Goal: Transaction & Acquisition: Purchase product/service

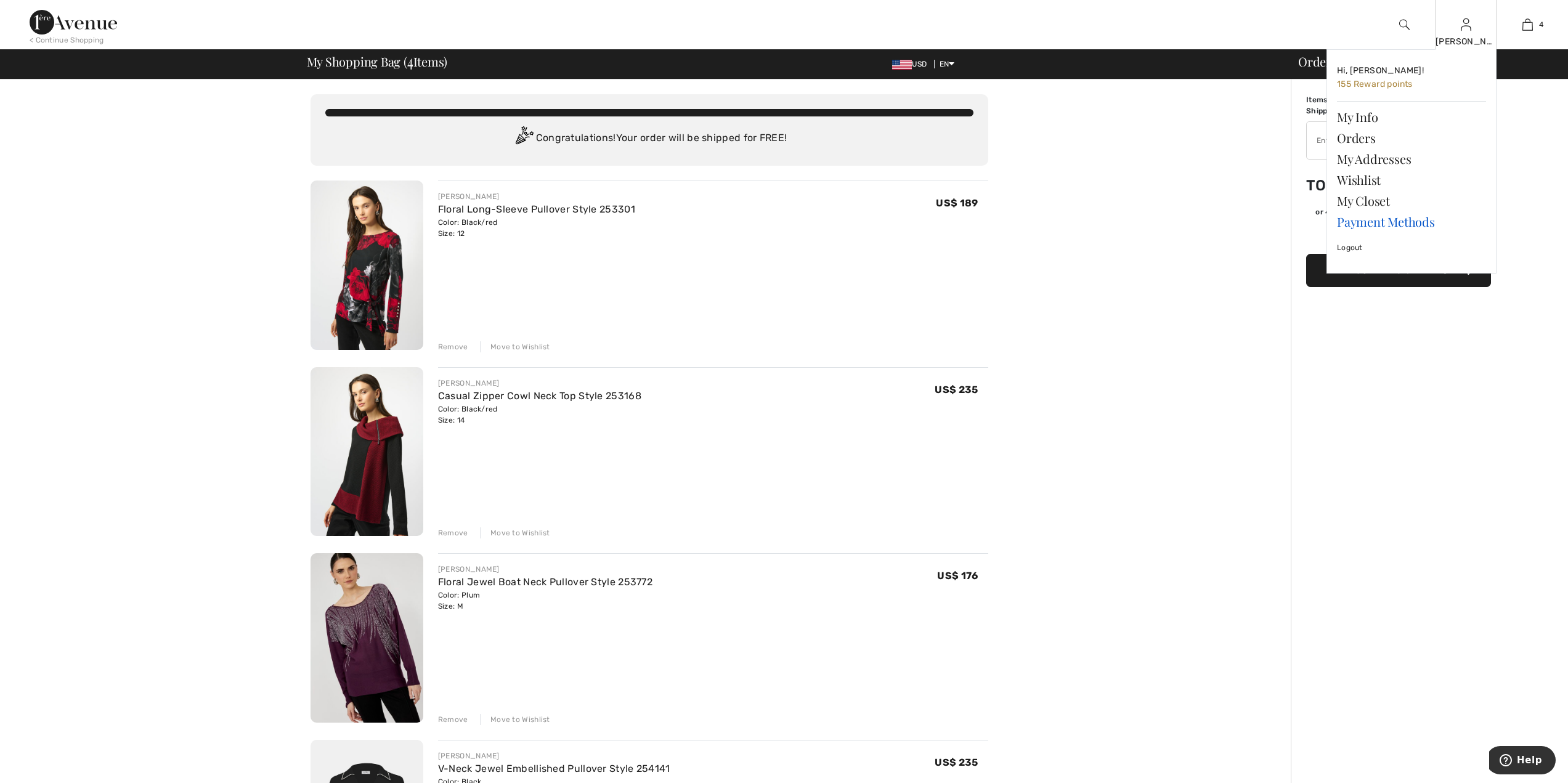
click at [1386, 222] on link "Payment Methods" at bounding box center [1411, 222] width 149 height 21
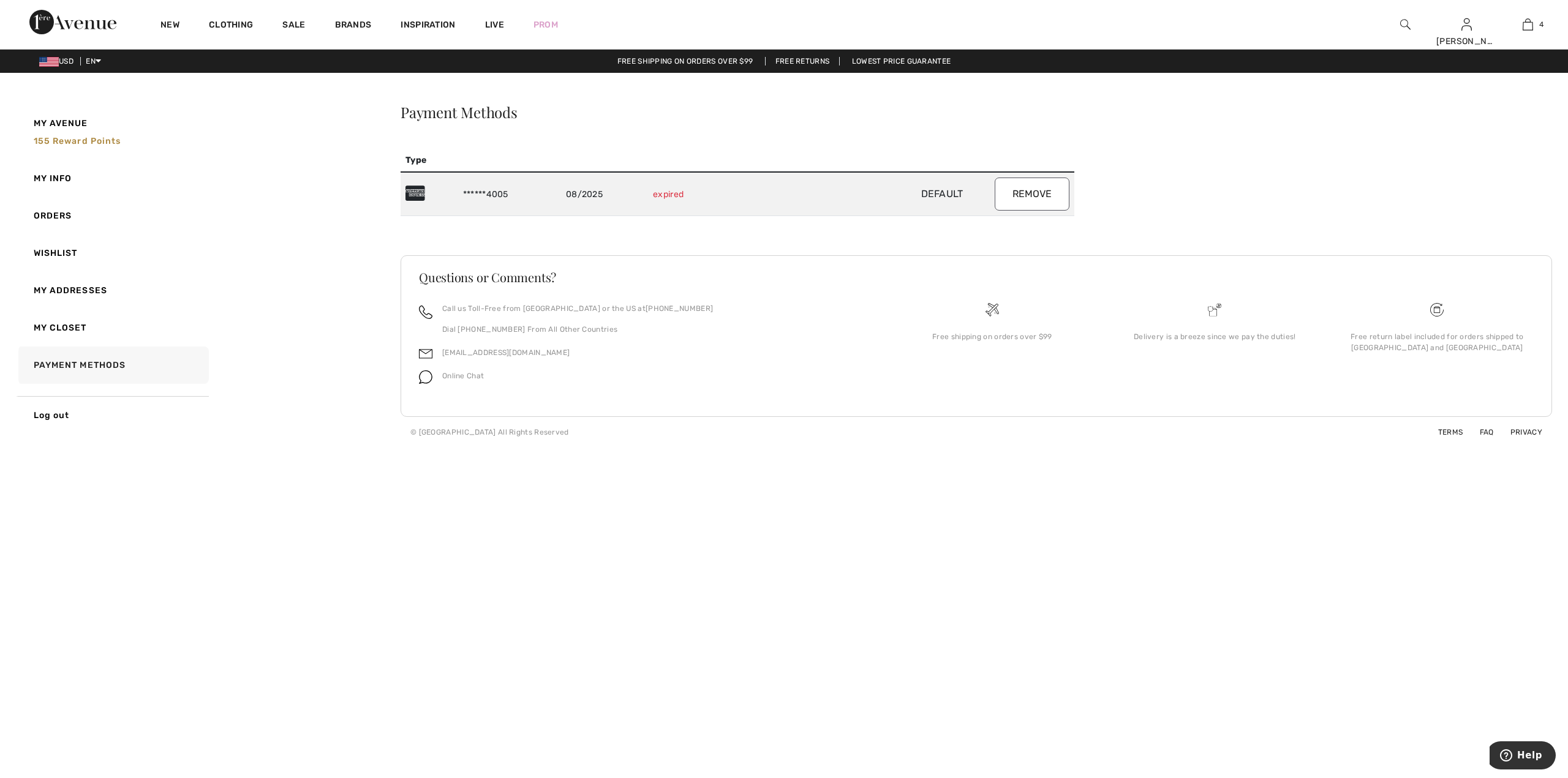
click at [583, 199] on td "08/2025" at bounding box center [604, 194] width 87 height 44
click at [624, 193] on td "08/2025" at bounding box center [604, 194] width 87 height 44
click at [412, 190] on icon at bounding box center [415, 194] width 20 height 17
click at [57, 220] on link "Orders" at bounding box center [112, 216] width 193 height 38
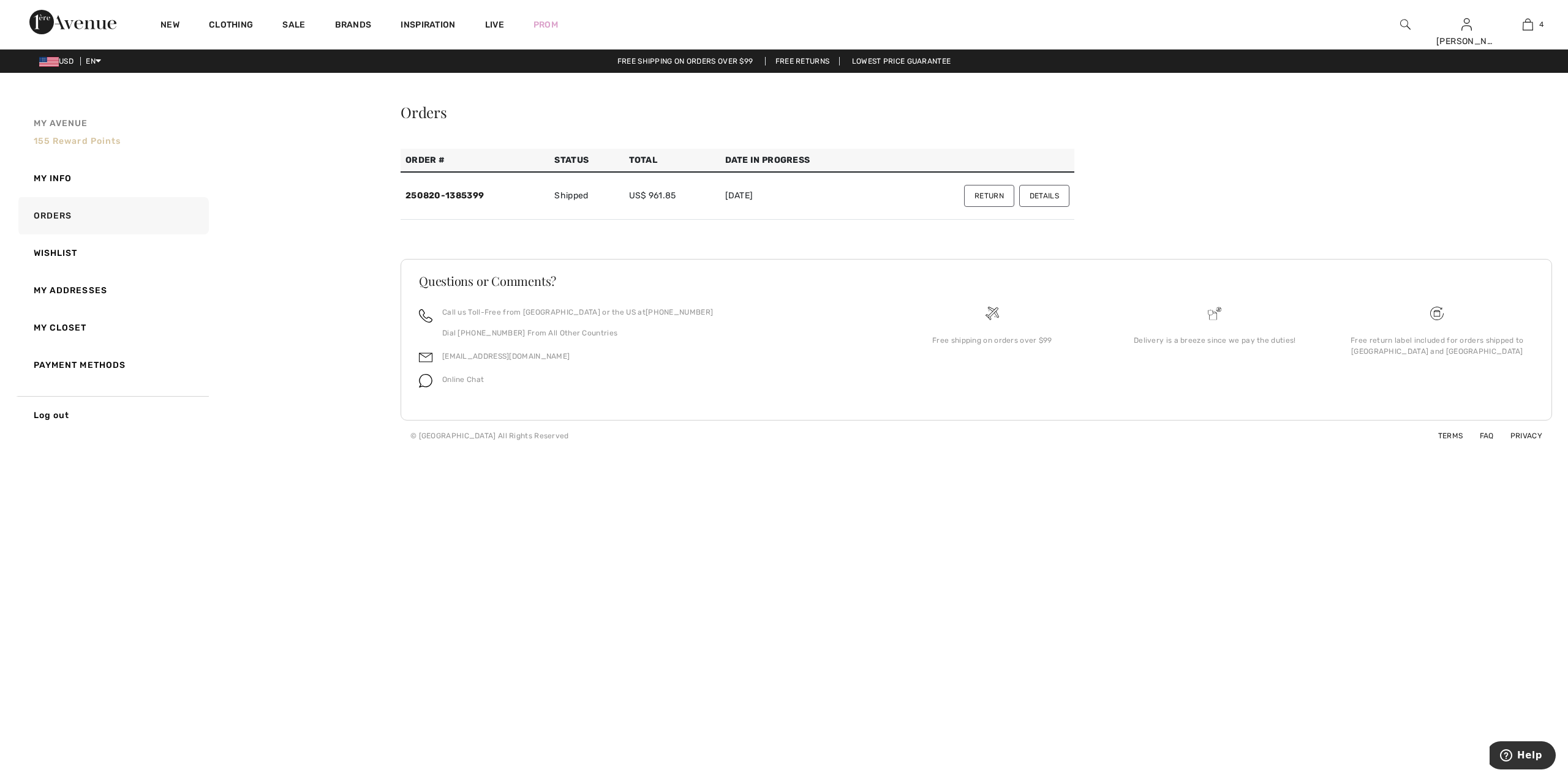
click at [65, 137] on span "155 Reward points" at bounding box center [77, 141] width 87 height 10
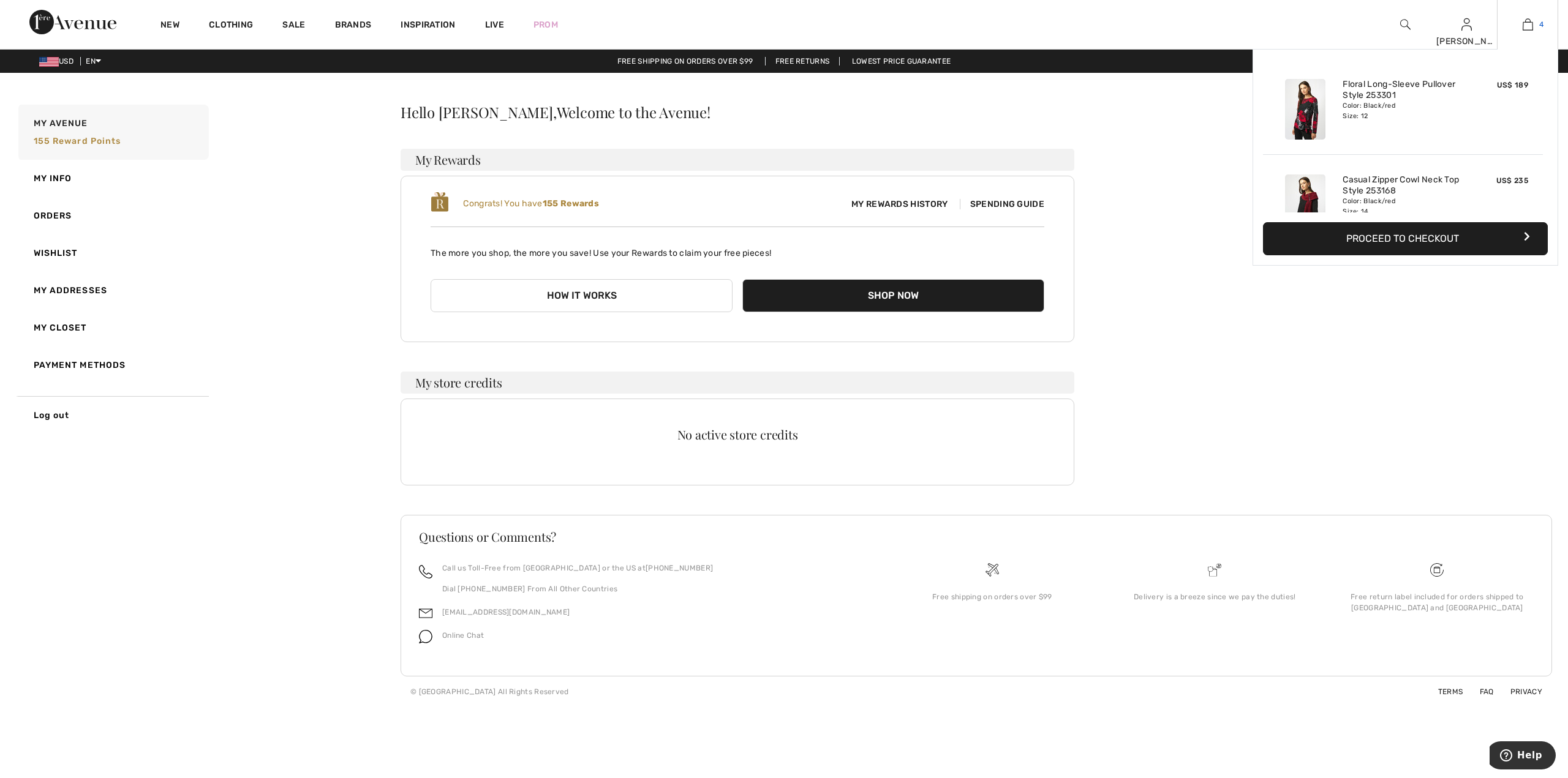
click at [1527, 30] on img at bounding box center [1528, 24] width 10 height 15
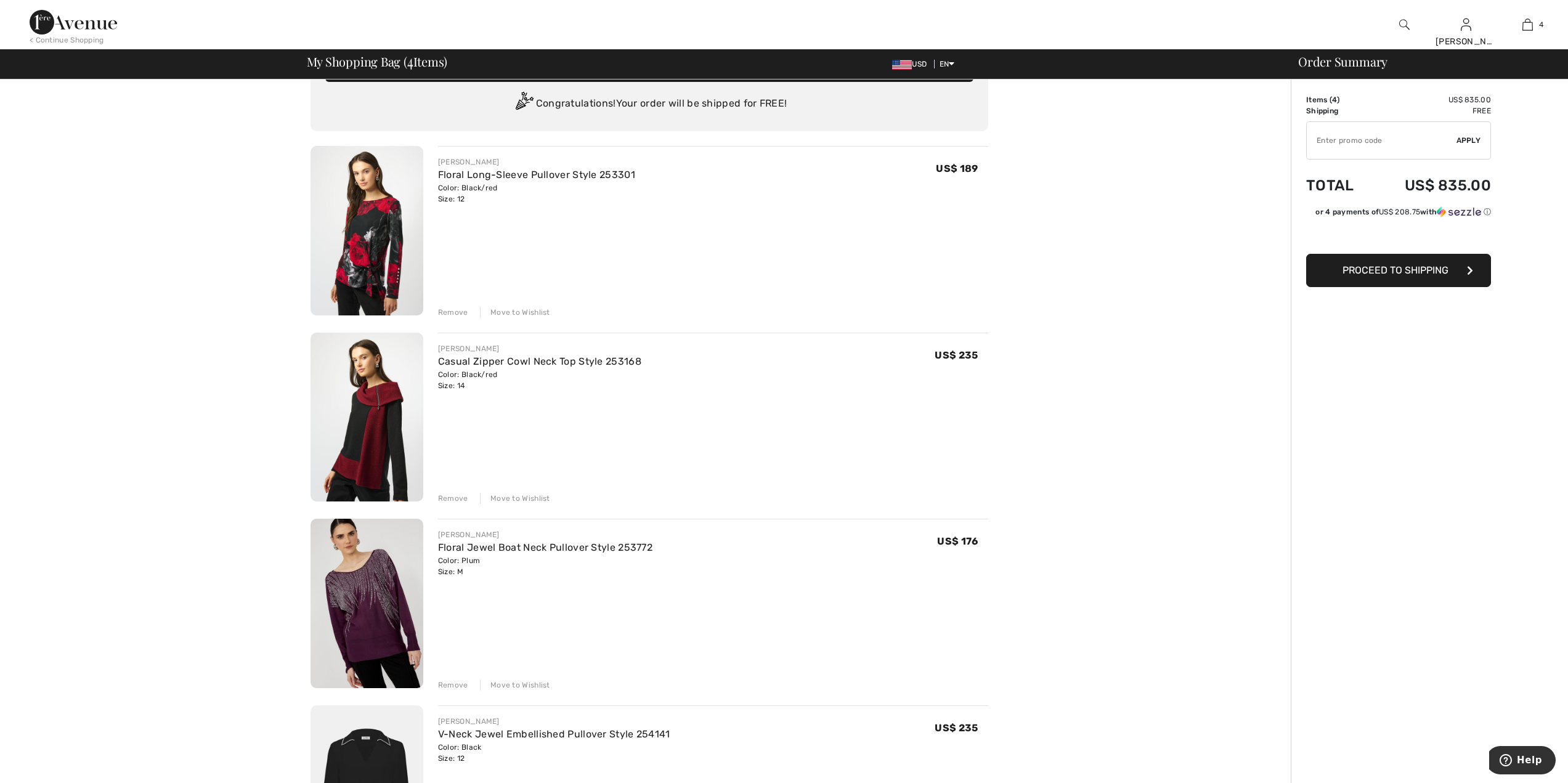
scroll to position [17, 0]
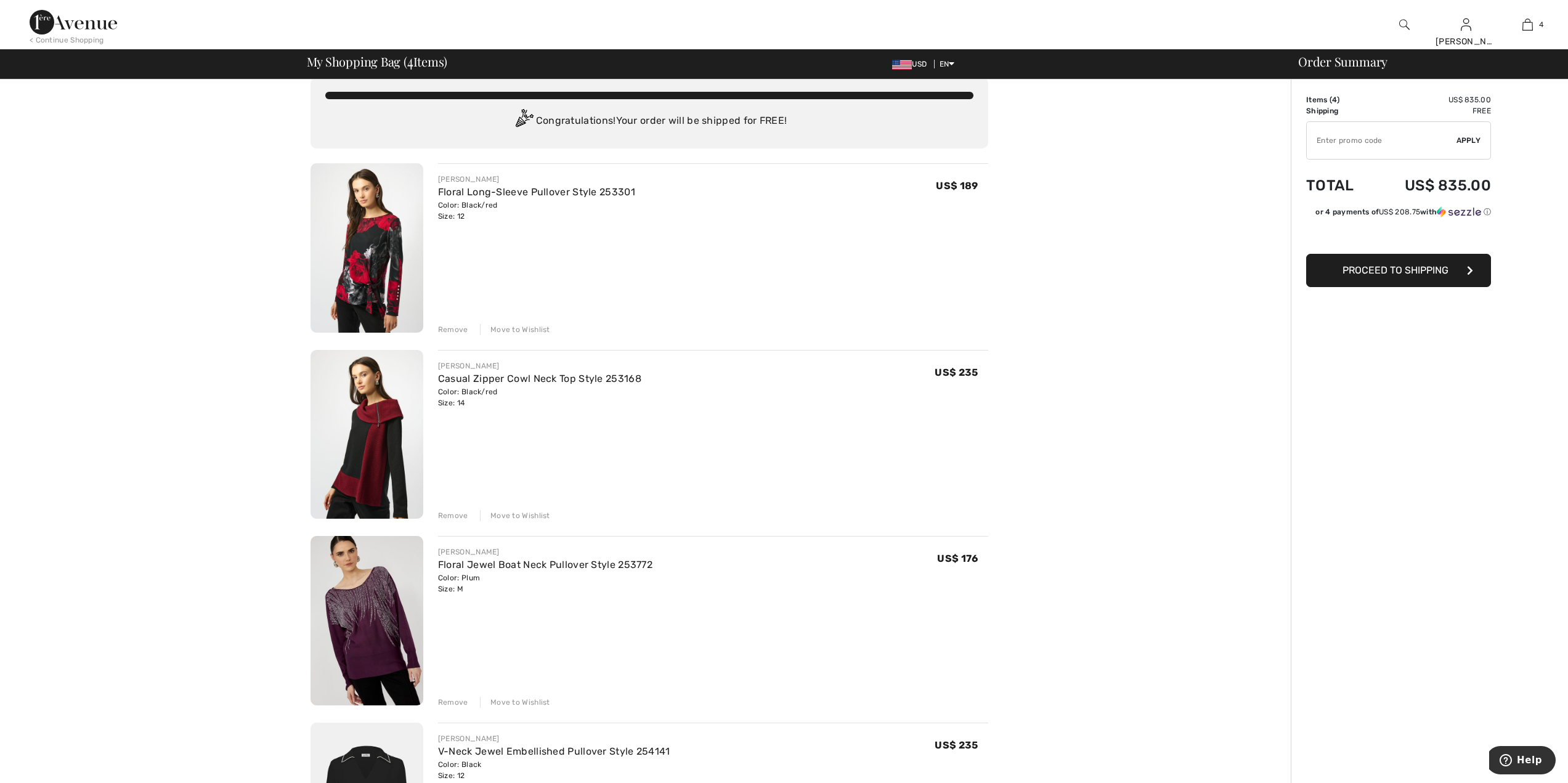
click at [385, 266] on img at bounding box center [366, 247] width 113 height 170
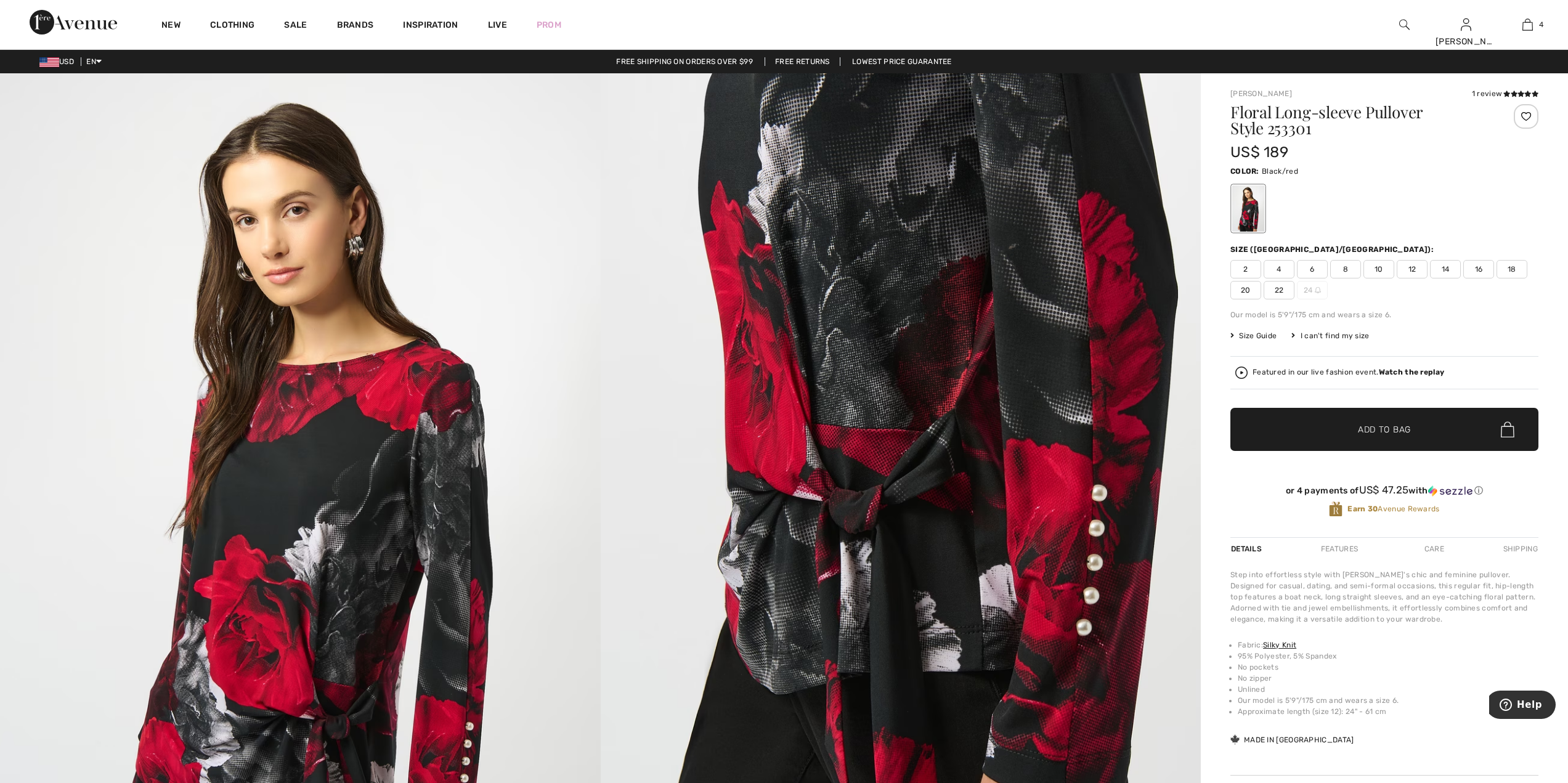
click at [513, 286] on img at bounding box center [300, 523] width 601 height 900
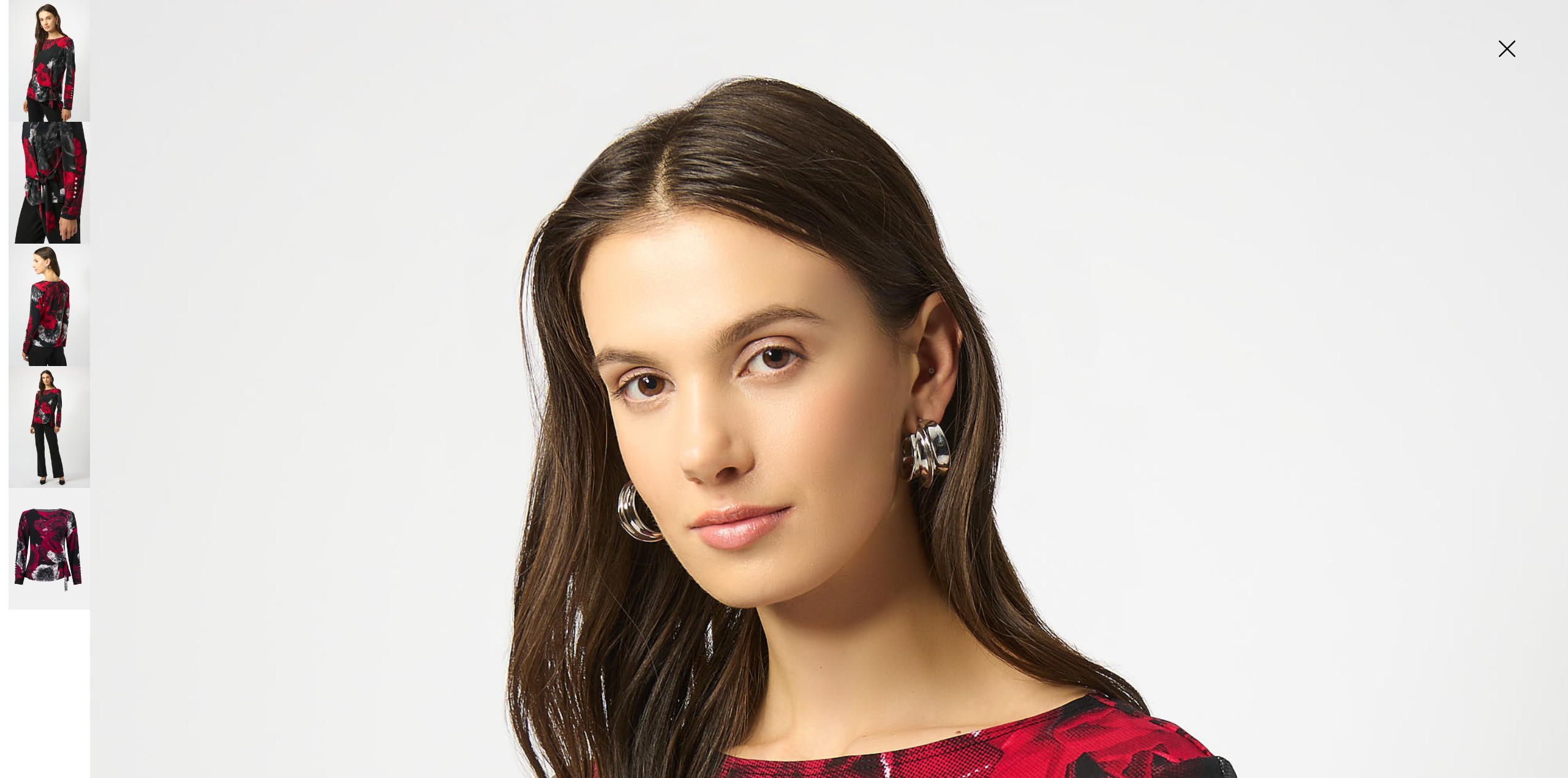
click at [1505, 44] on img at bounding box center [1506, 50] width 61 height 63
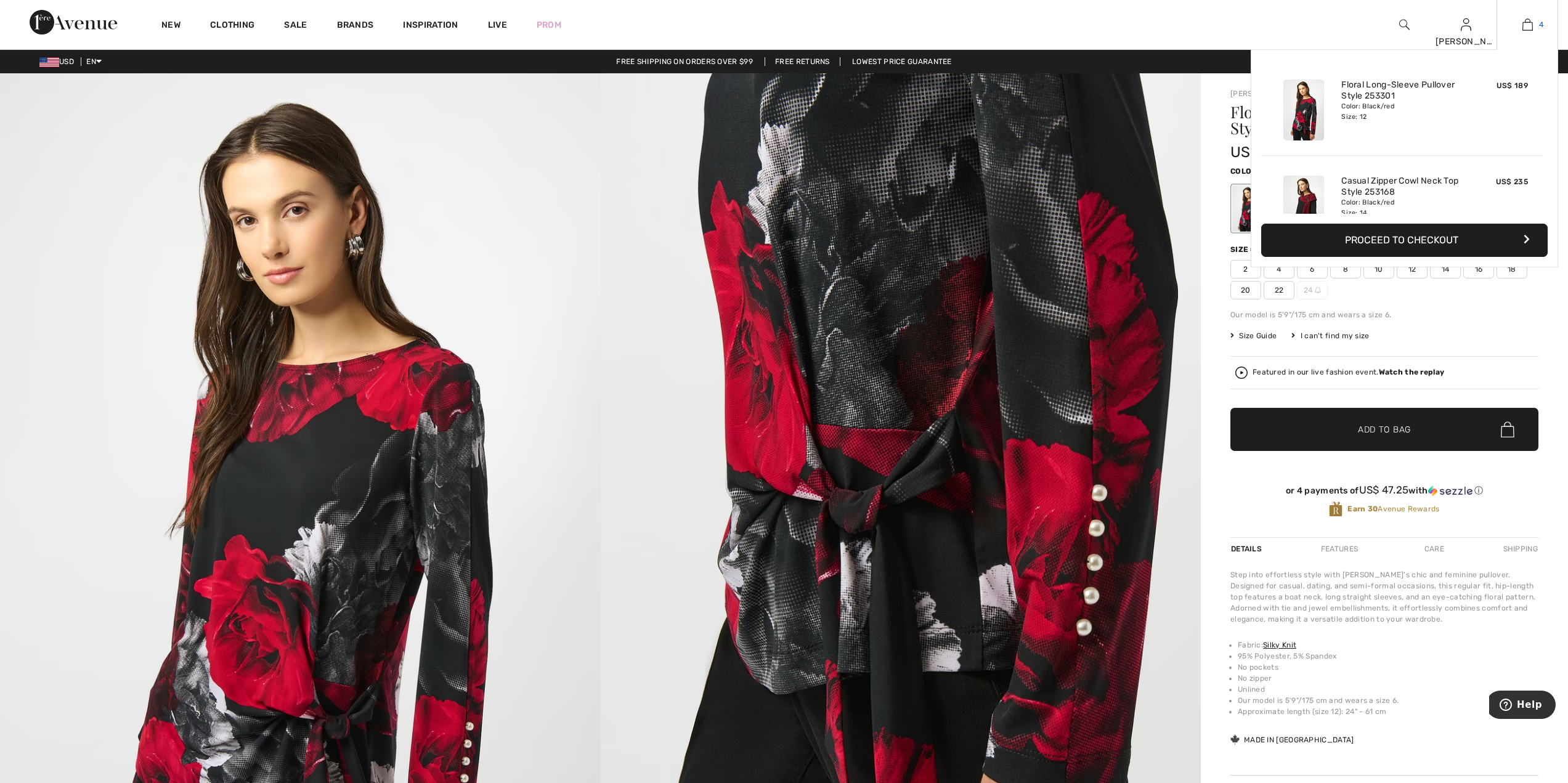
click at [1533, 31] on link "4" at bounding box center [1527, 24] width 60 height 15
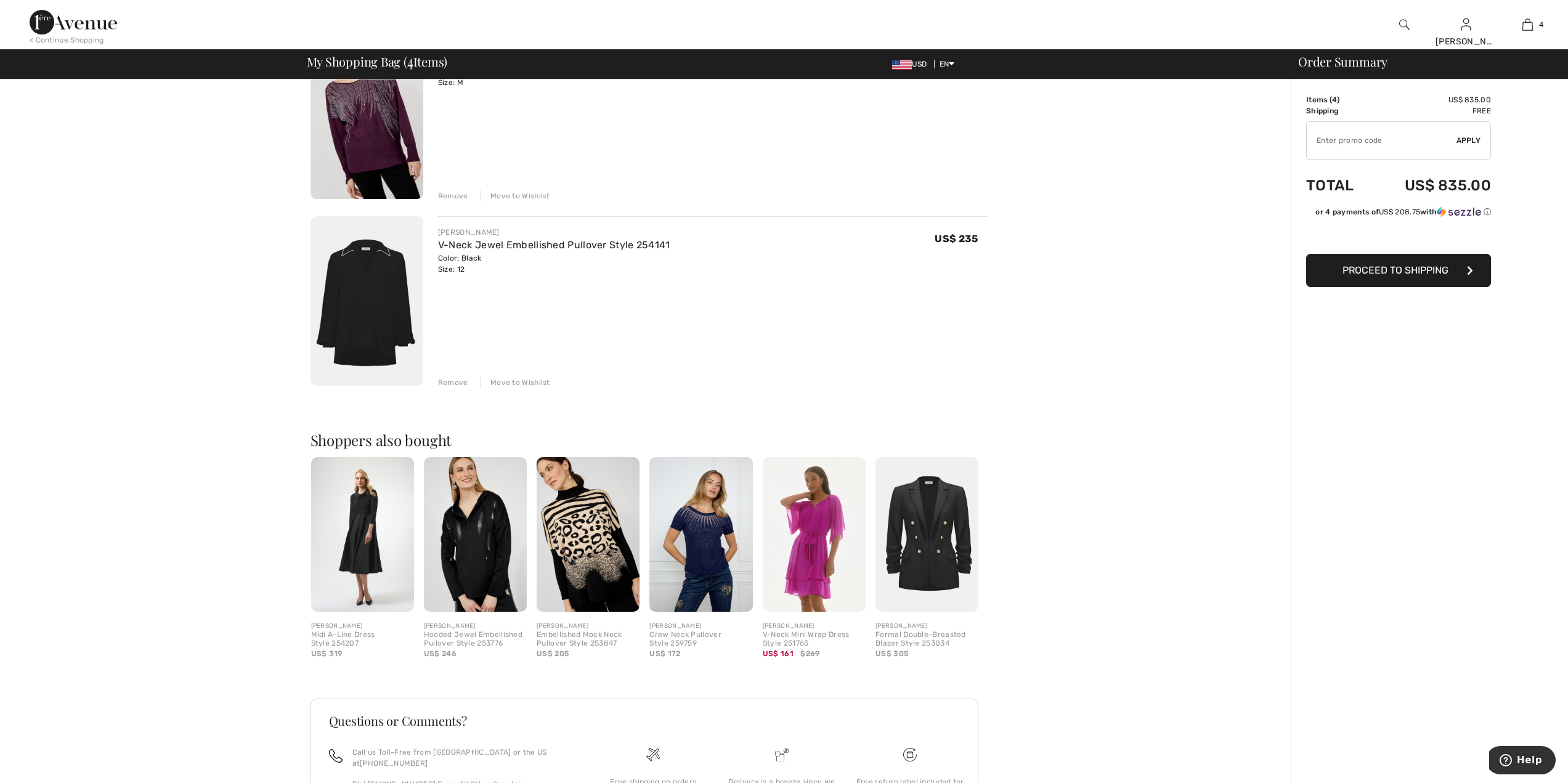
scroll to position [535, 0]
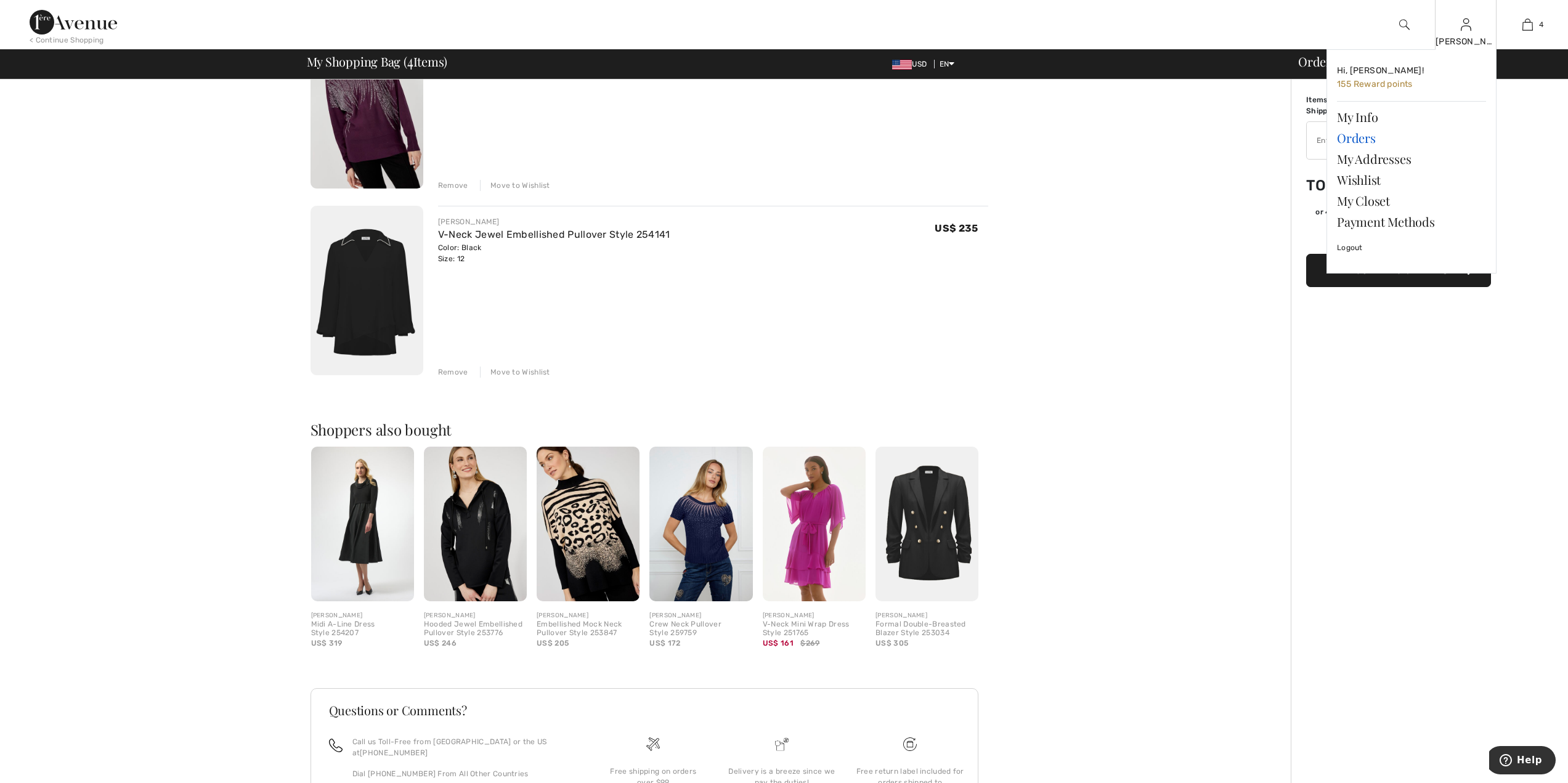
click at [1368, 136] on link "Orders" at bounding box center [1411, 138] width 149 height 21
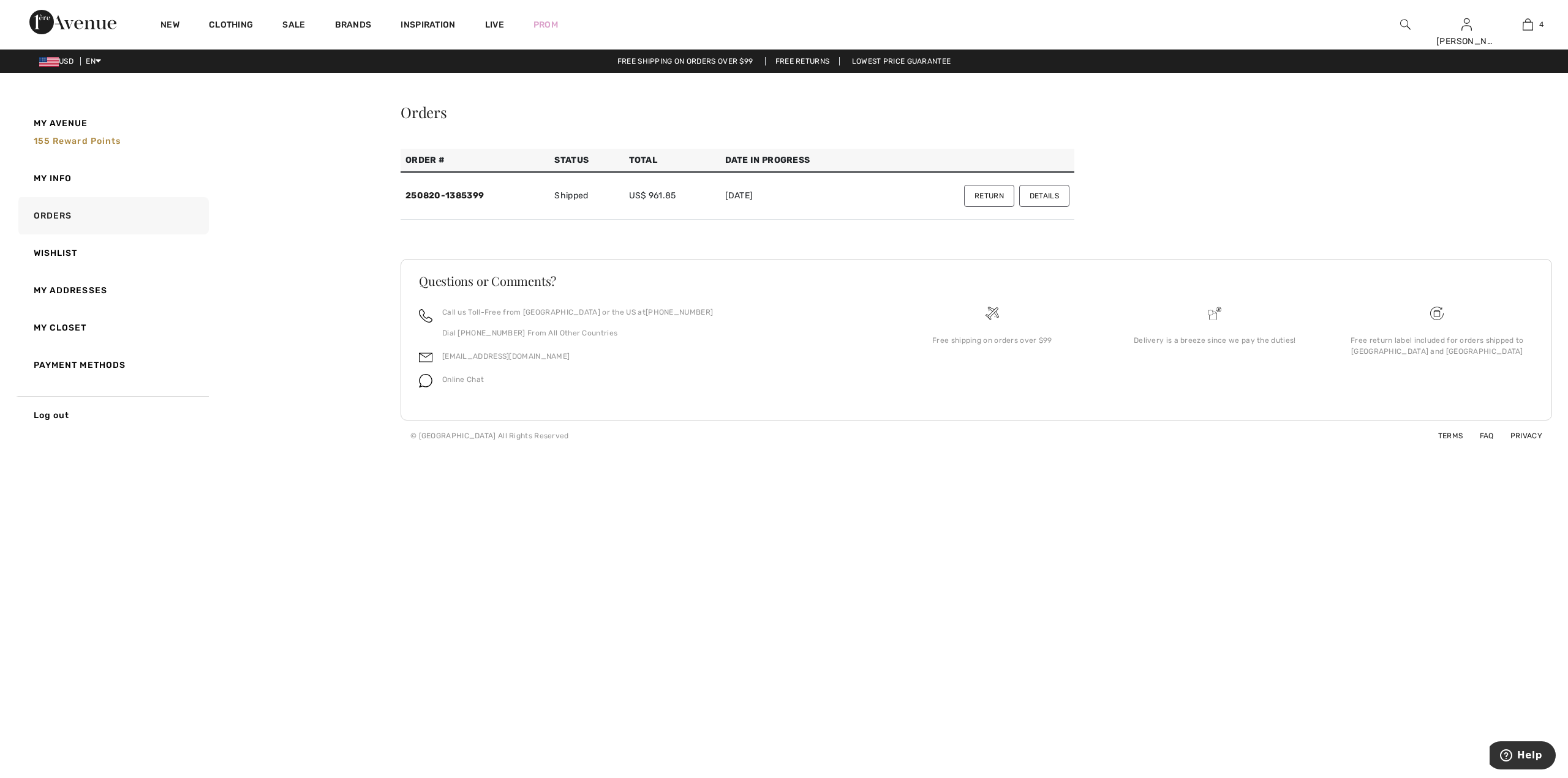
click at [439, 202] on td "250820-1385399" at bounding box center [475, 196] width 149 height 48
click at [434, 196] on link "250820-1385399" at bounding box center [444, 195] width 78 height 10
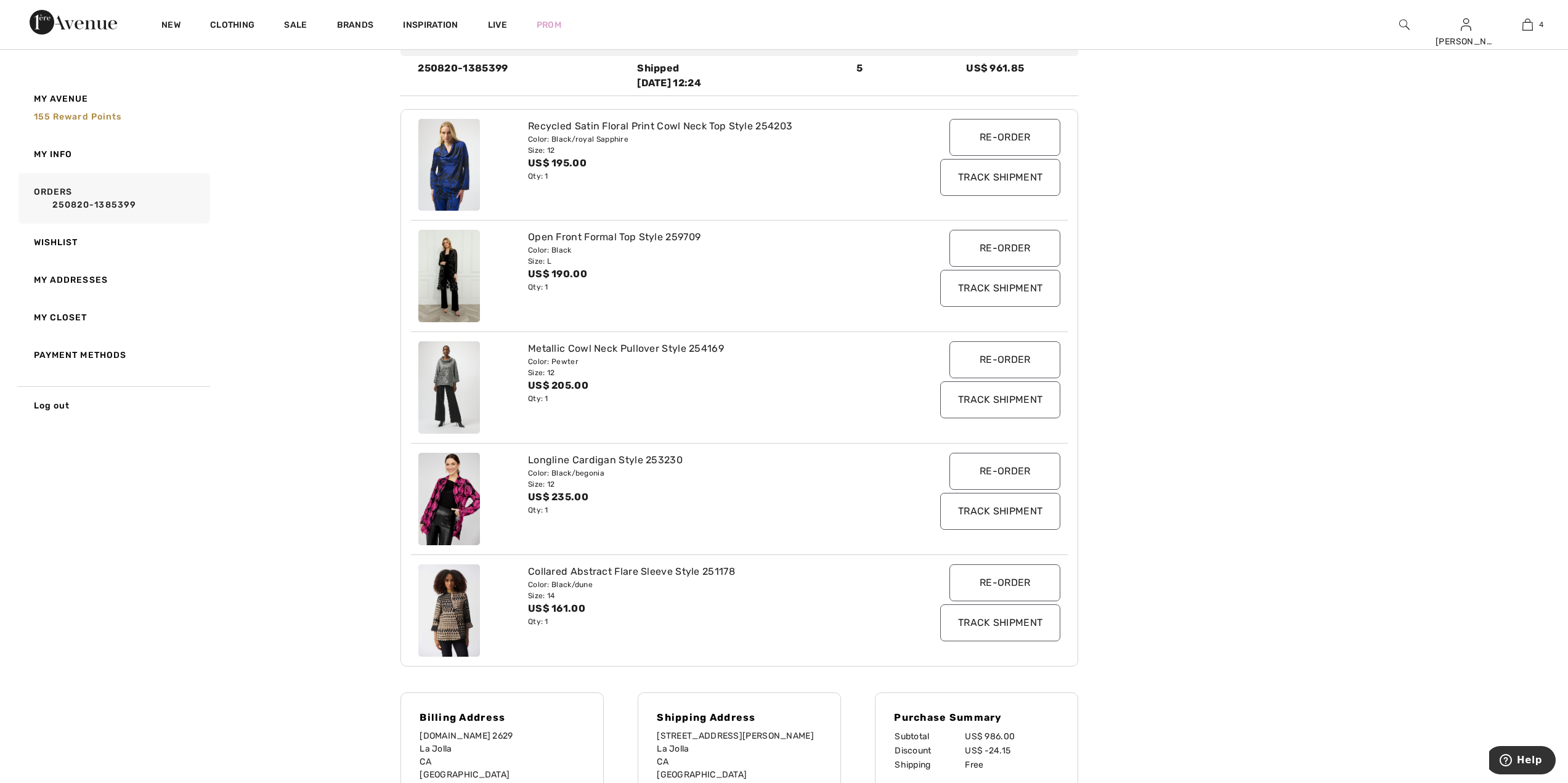
scroll to position [210, 0]
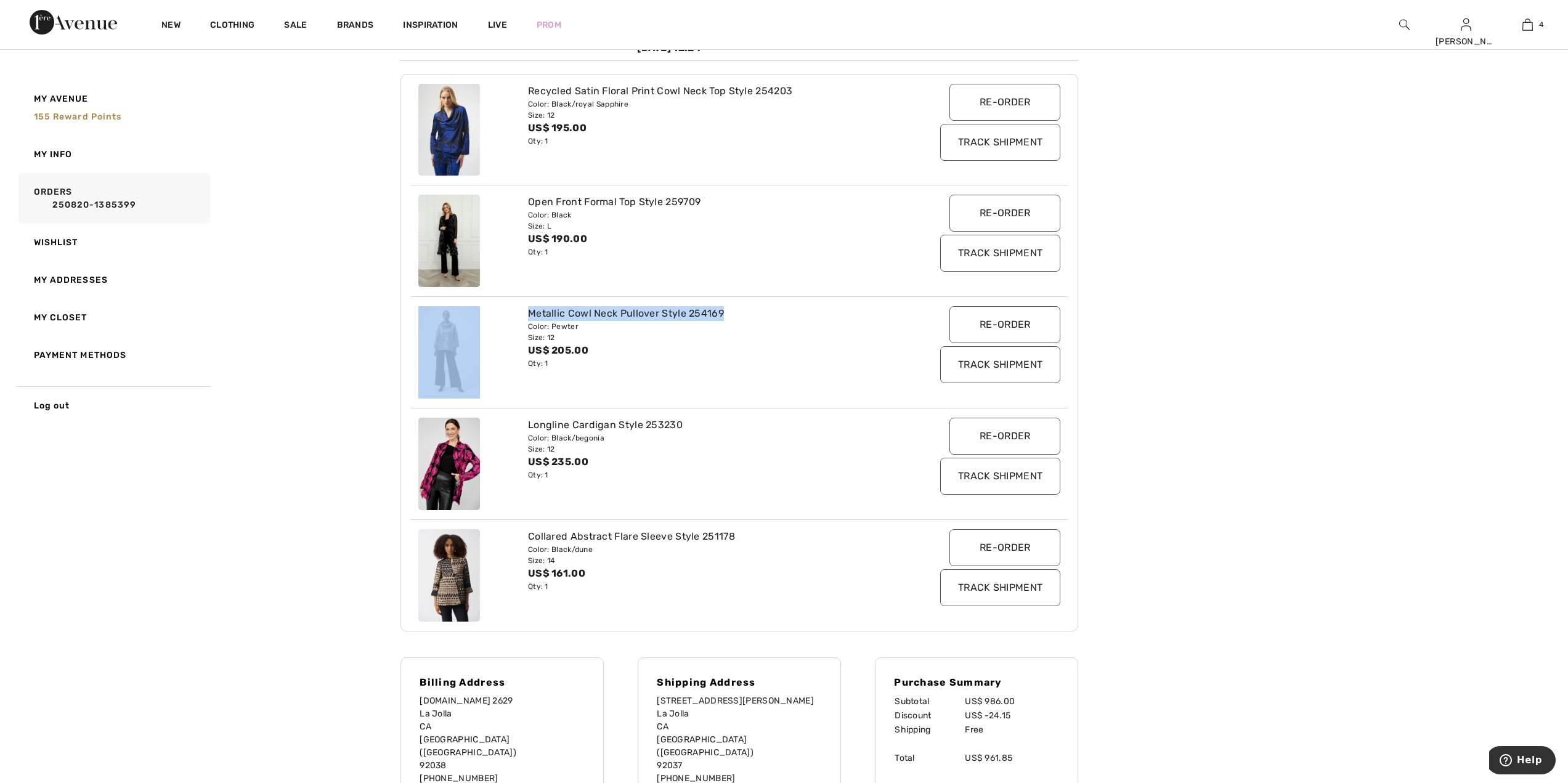
drag, startPoint x: 731, startPoint y: 317, endPoint x: 520, endPoint y: 299, distance: 211.8
click at [520, 299] on div "Metallic Cowl Neck Pullover Style 254169 Color: Pewter Size: 12 US$ 205.00 Qty:…" at bounding box center [740, 352] width 657 height 111
copy div "Metallic Cowl Neck Pullover Style 254169"
click at [453, 336] on img at bounding box center [448, 352] width 61 height 92
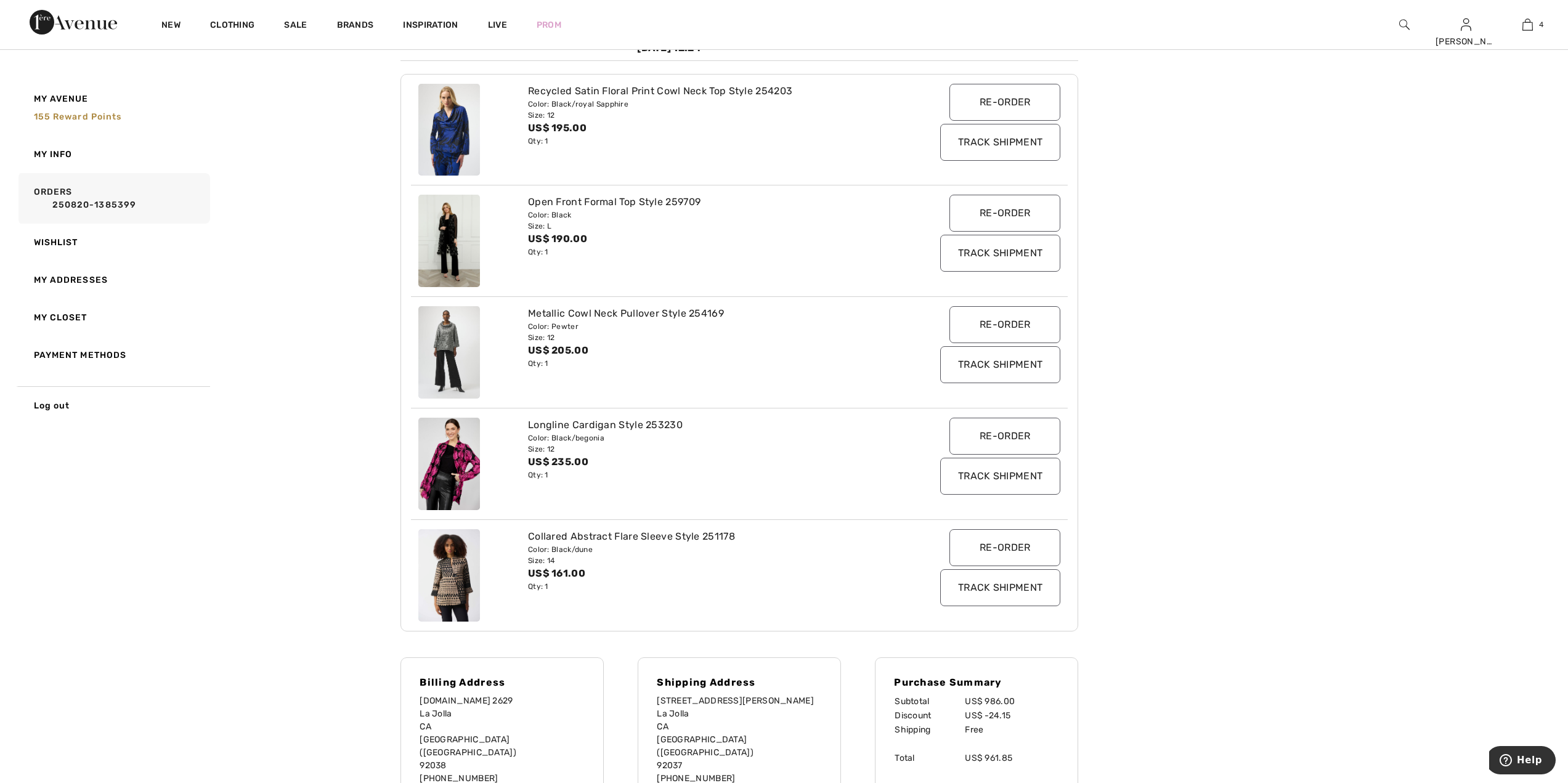
click at [714, 372] on div "Metallic Cowl Neck Pullover Style 254169 Color: Pewter Size: 12 US$ 205.00 Qty:…" at bounding box center [712, 352] width 384 height 92
click at [474, 342] on img at bounding box center [448, 352] width 61 height 92
click at [545, 318] on div "Metallic Cowl Neck Pullover Style 254169" at bounding box center [712, 313] width 368 height 15
click at [676, 371] on div "Metallic Cowl Neck Pullover Style 254169 Color: Pewter Size: 12 US$ 205.00 Qty:…" at bounding box center [712, 352] width 384 height 92
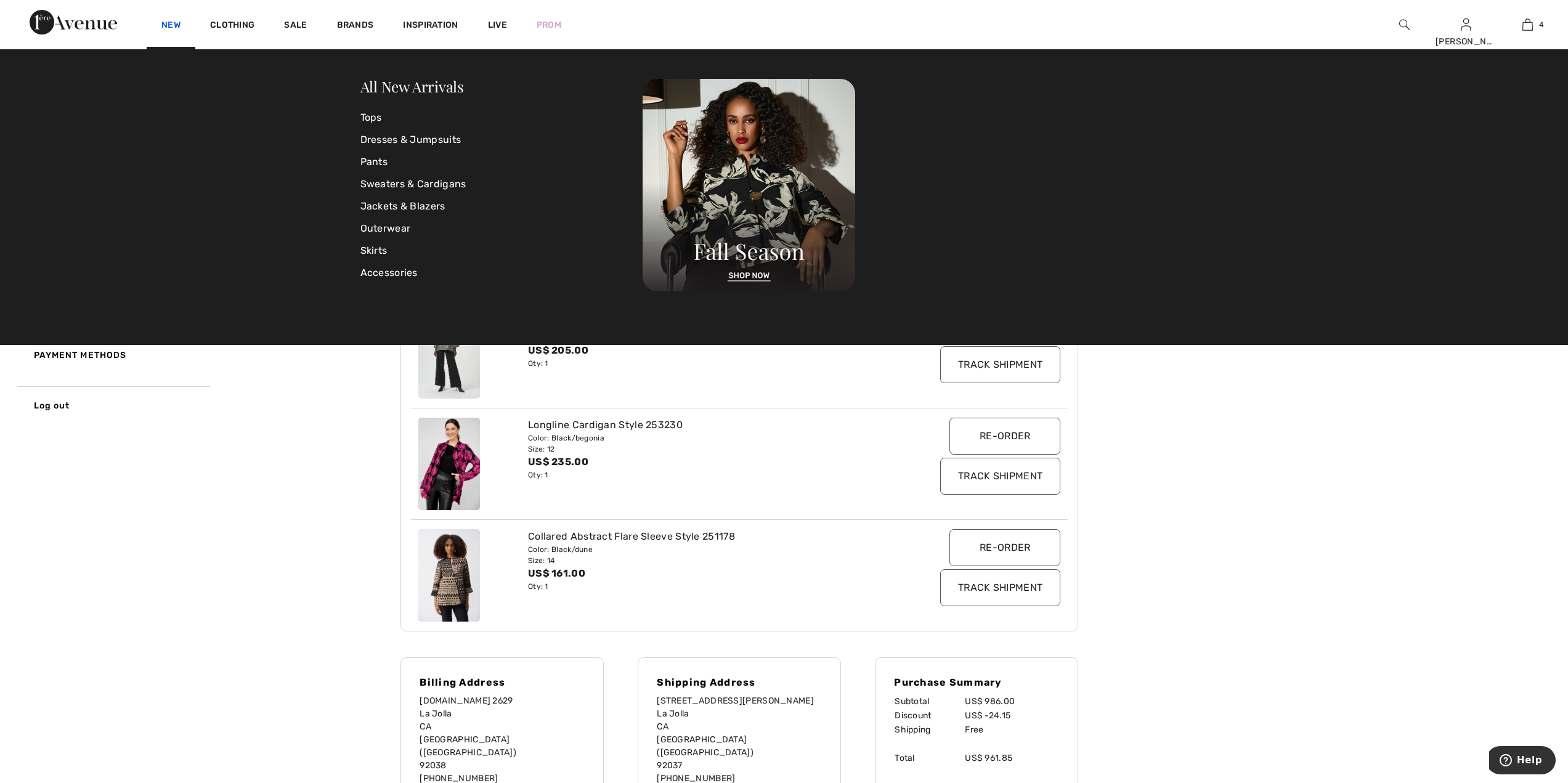
click at [176, 25] on link "New" at bounding box center [171, 26] width 19 height 13
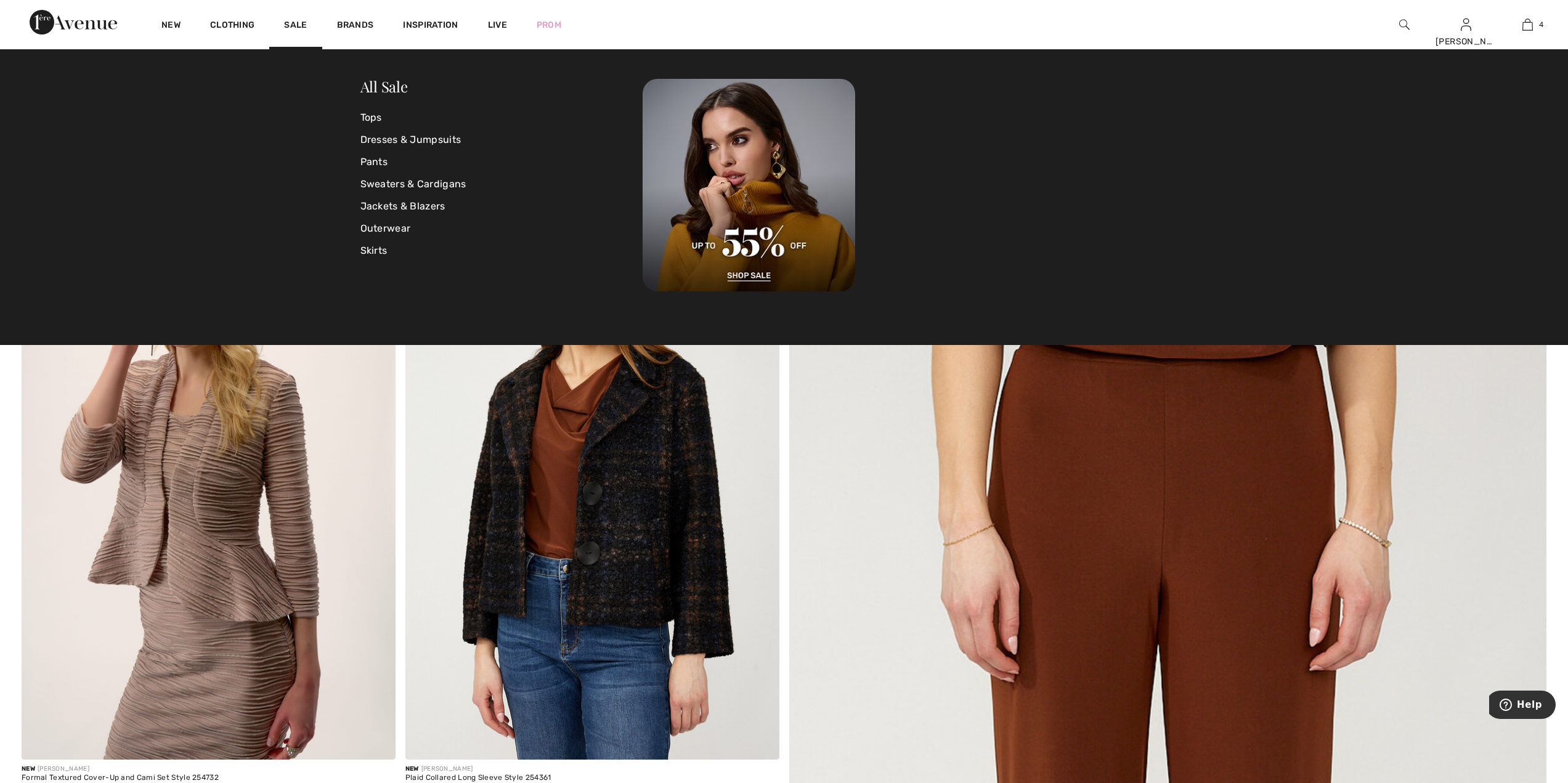
drag, startPoint x: 1326, startPoint y: 23, endPoint x: 1369, endPoint y: 24, distance: 43.0
click at [1369, 23] on div "New Clothing Sale Brands Inspiration Live Prom Donna M. Hi, Donna M.! 155 Rewar…" at bounding box center [784, 24] width 1568 height 49
drag, startPoint x: 1371, startPoint y: 25, endPoint x: 1481, endPoint y: 435, distance: 424.5
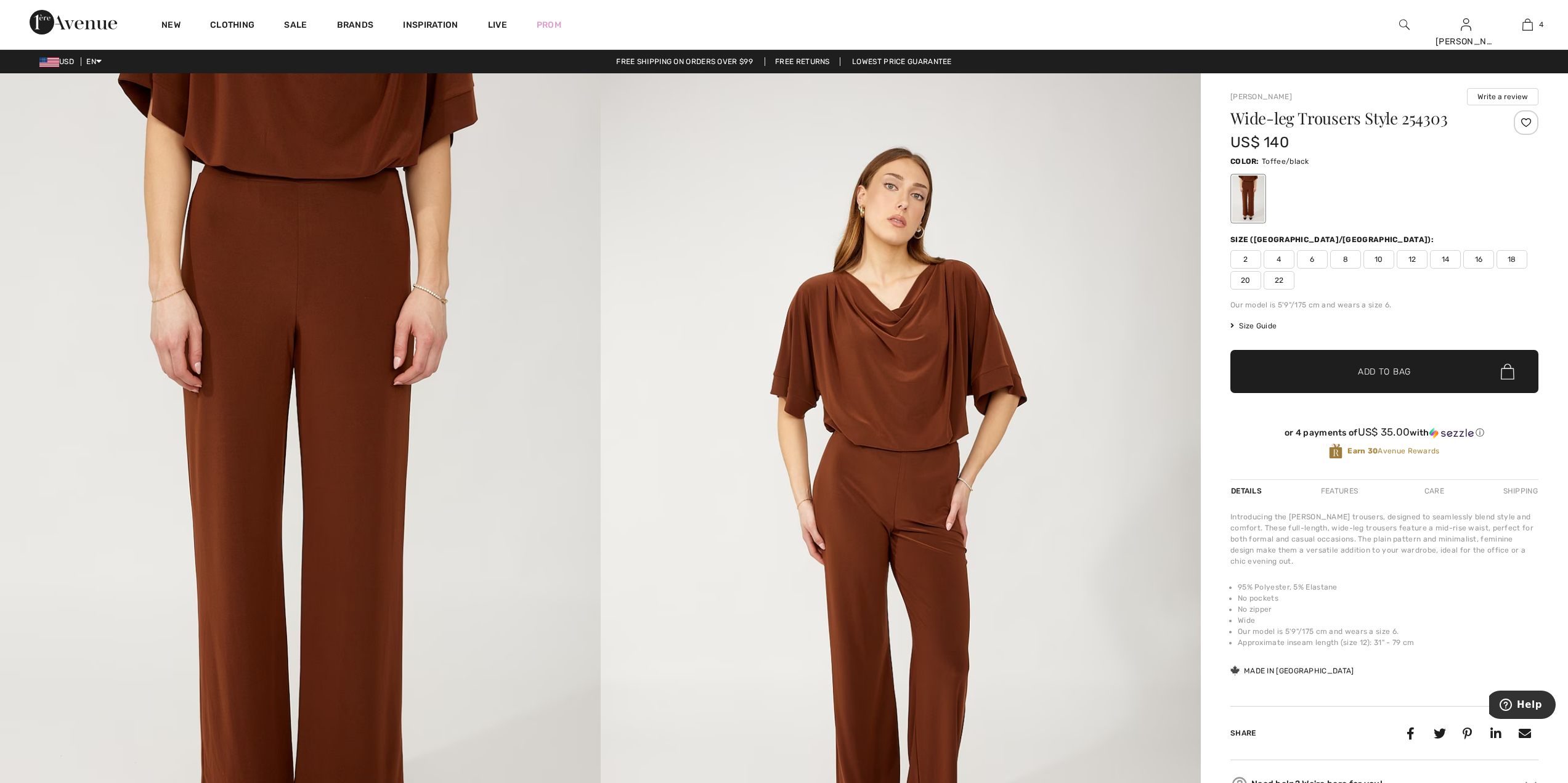
click at [1314, 31] on div "New Clothing Sale Brands Inspiration Live Prom Donna M. Hi, Donna M.! 155 Rewar…" at bounding box center [784, 24] width 1568 height 49
click at [1408, 27] on img at bounding box center [1404, 24] width 10 height 15
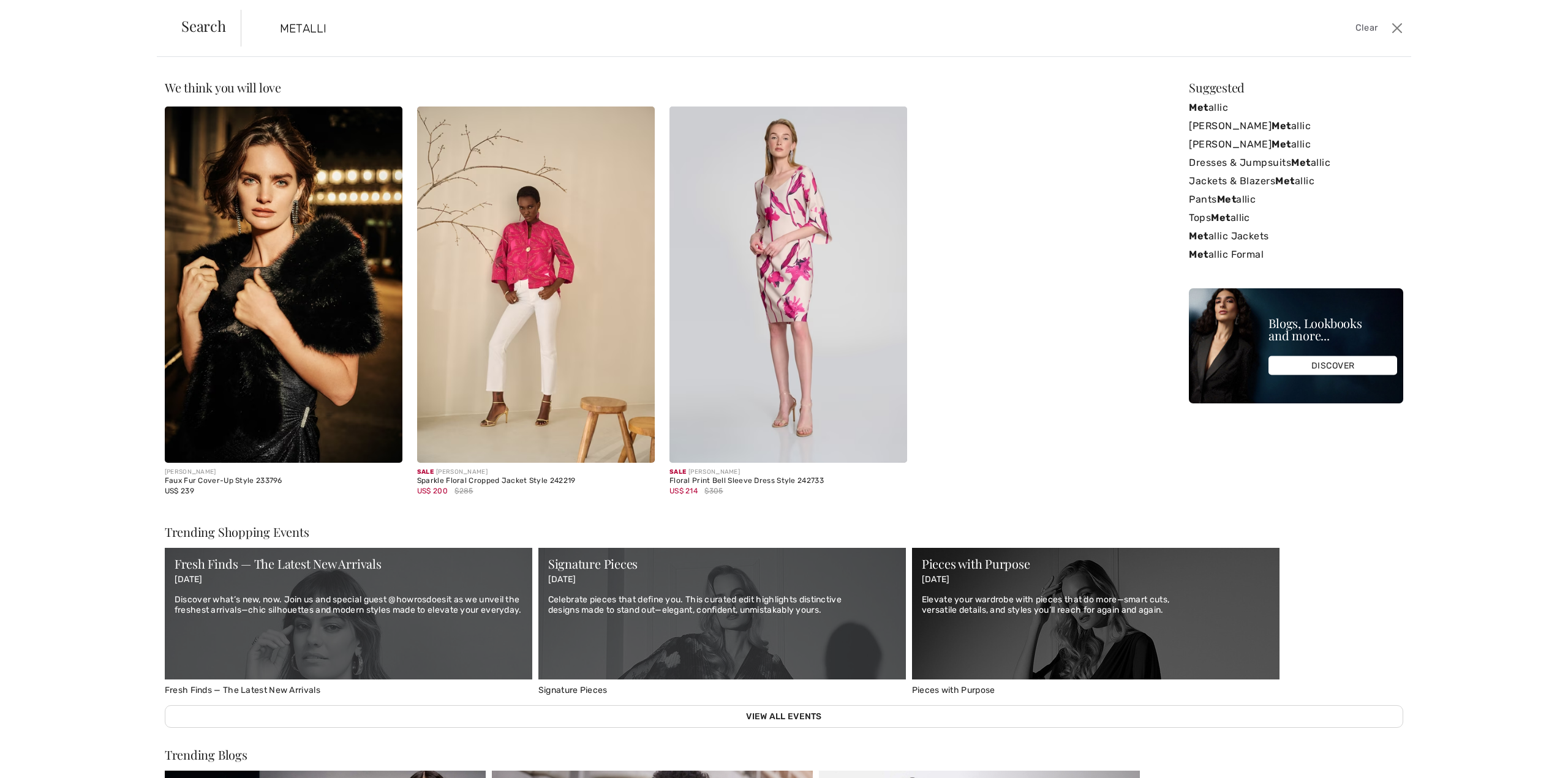
type input "METALLIC"
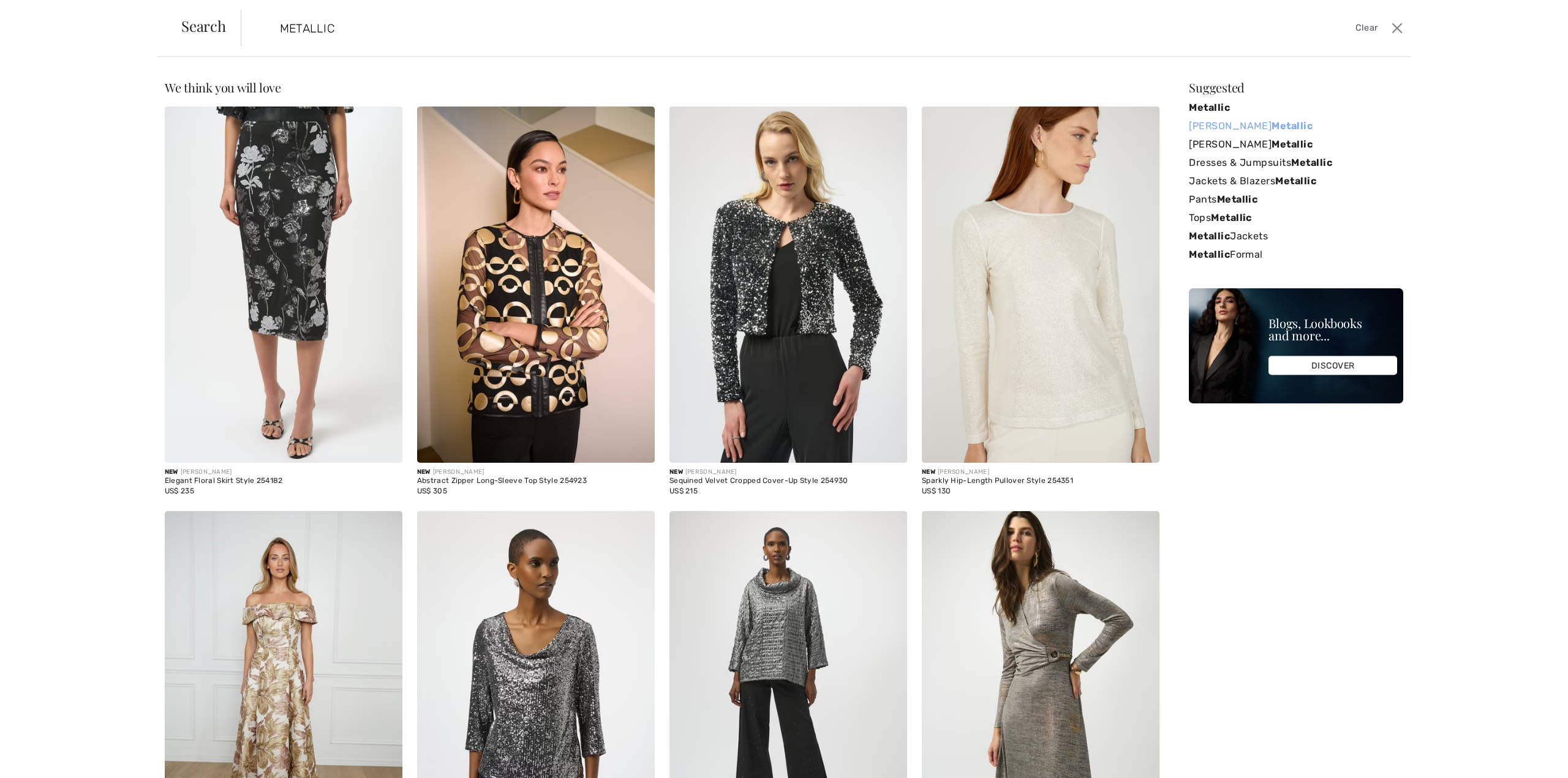
click at [1245, 122] on link "Joseph Ribkoff Metallic" at bounding box center [1296, 126] width 214 height 18
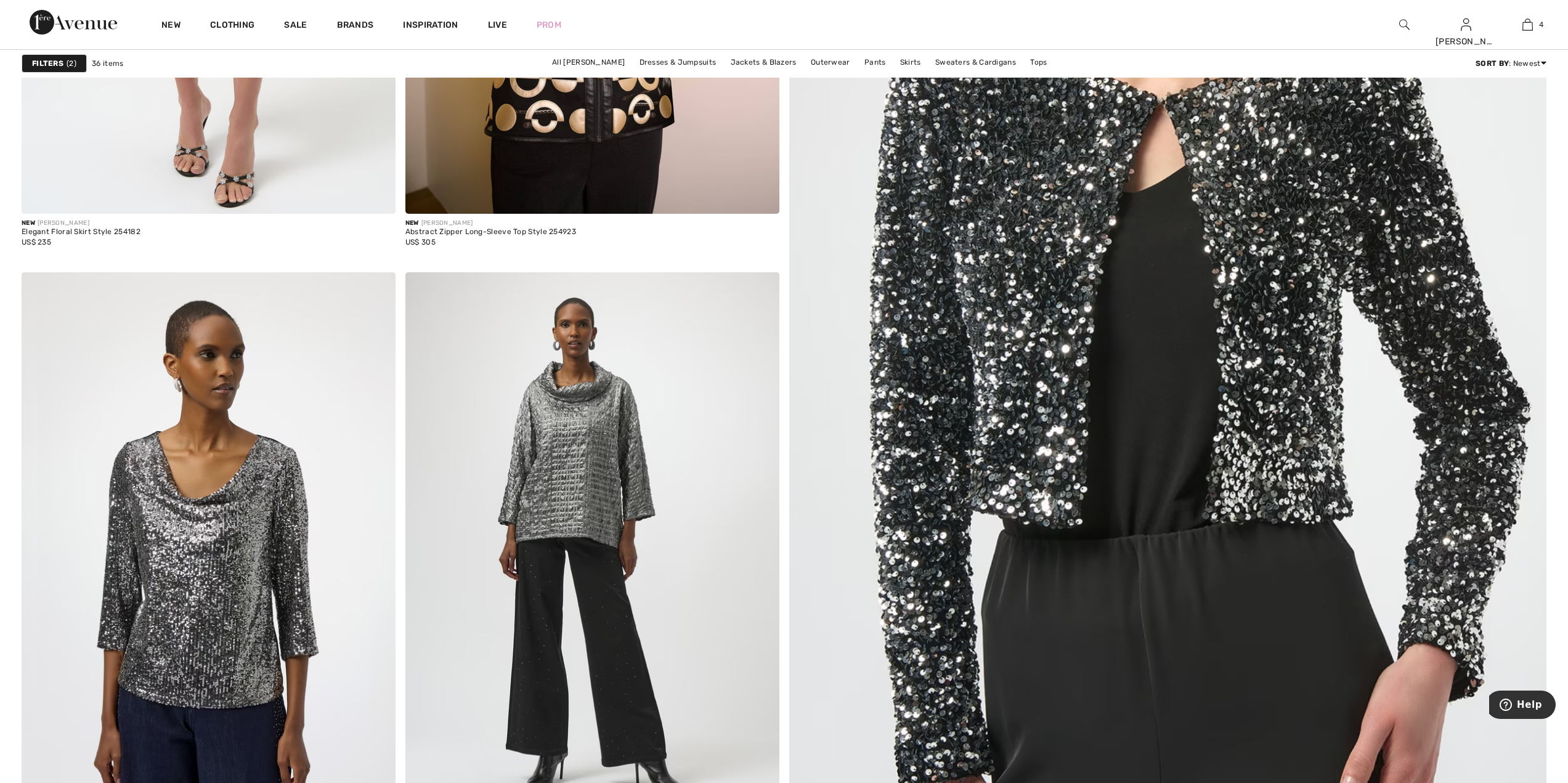
scroll to position [678, 0]
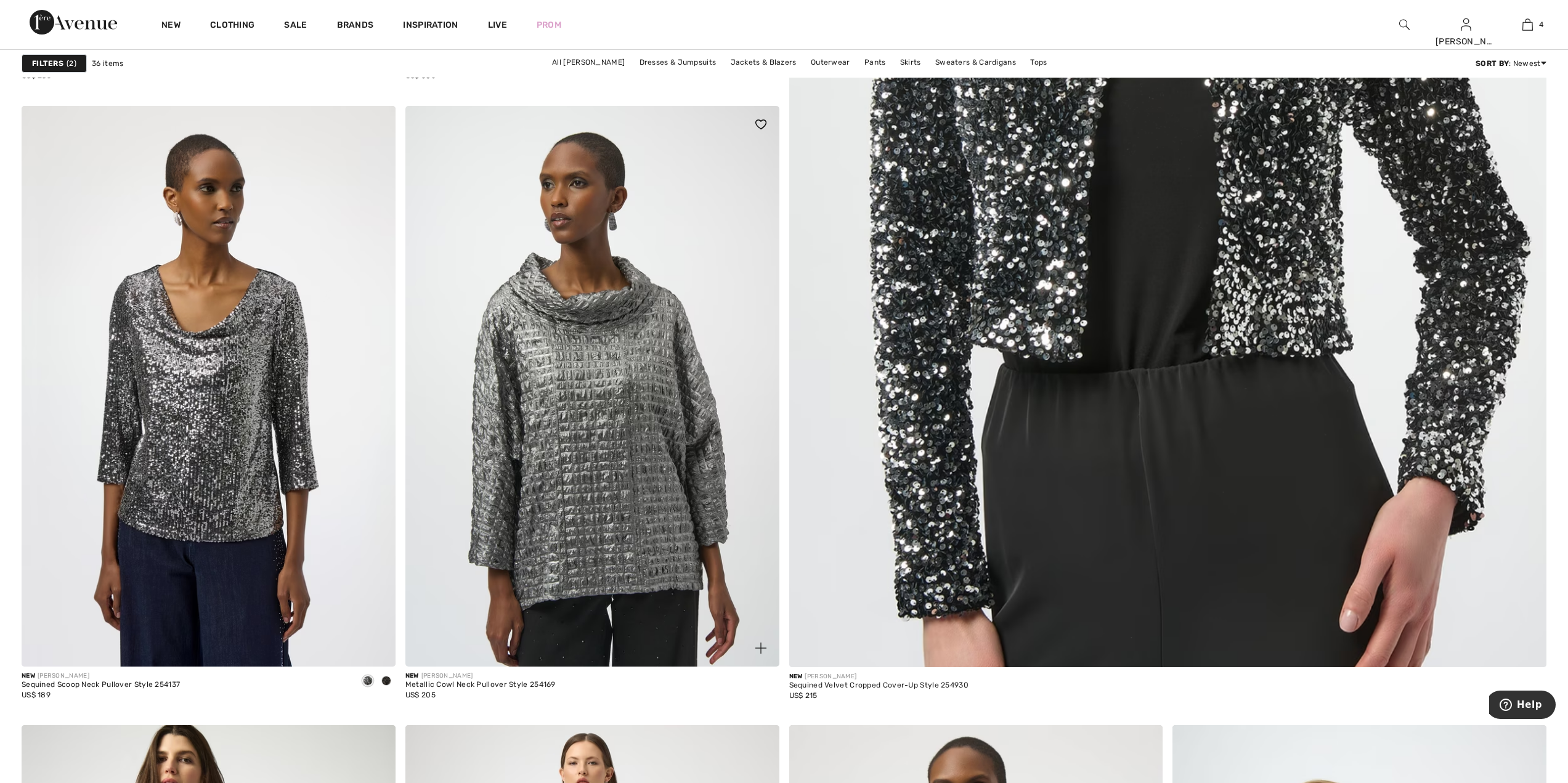
click at [628, 295] on img at bounding box center [592, 386] width 374 height 561
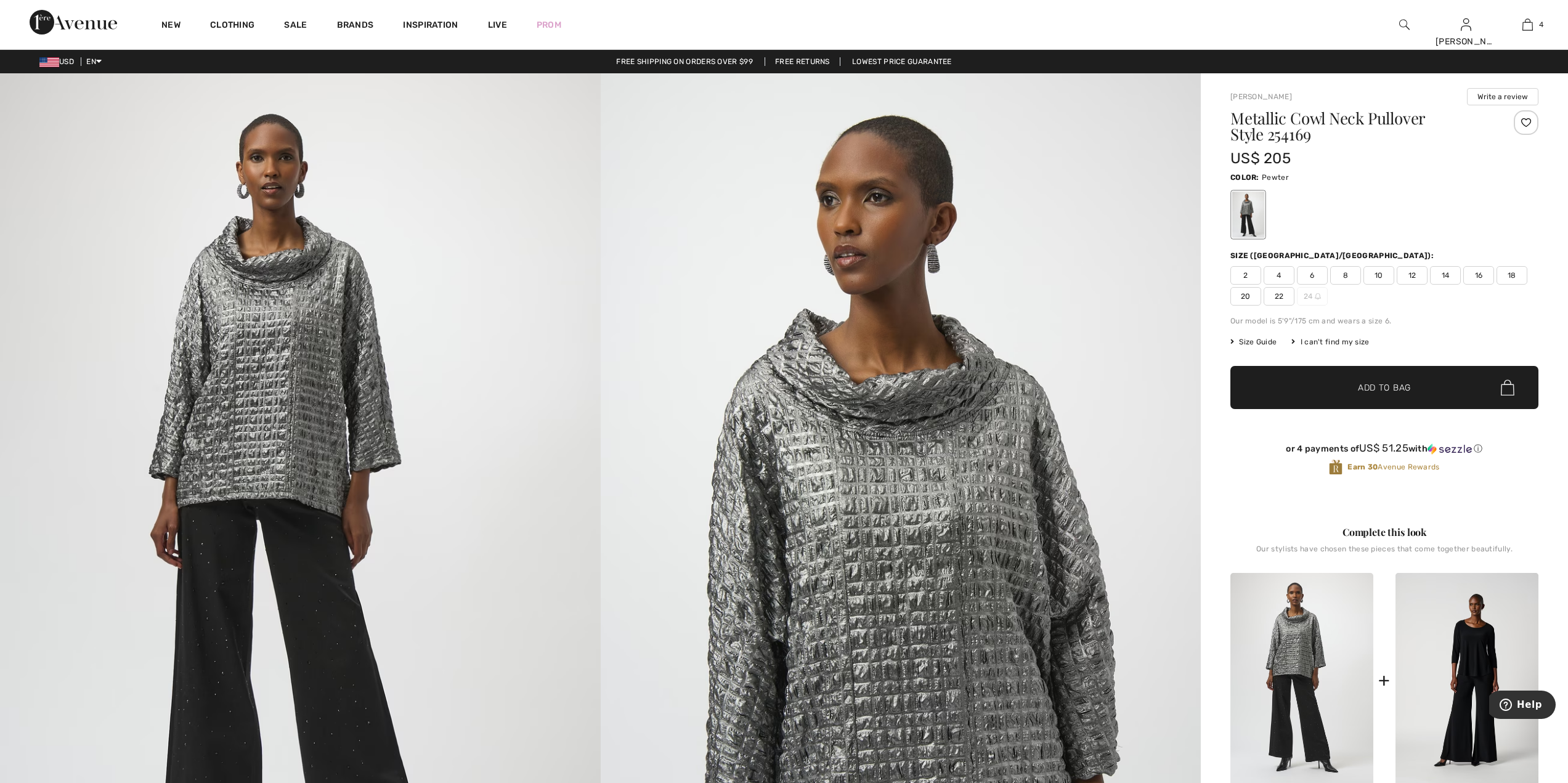
click at [1378, 275] on span "10" at bounding box center [1379, 275] width 31 height 18
click at [1381, 383] on span "Add to Bag" at bounding box center [1384, 387] width 53 height 13
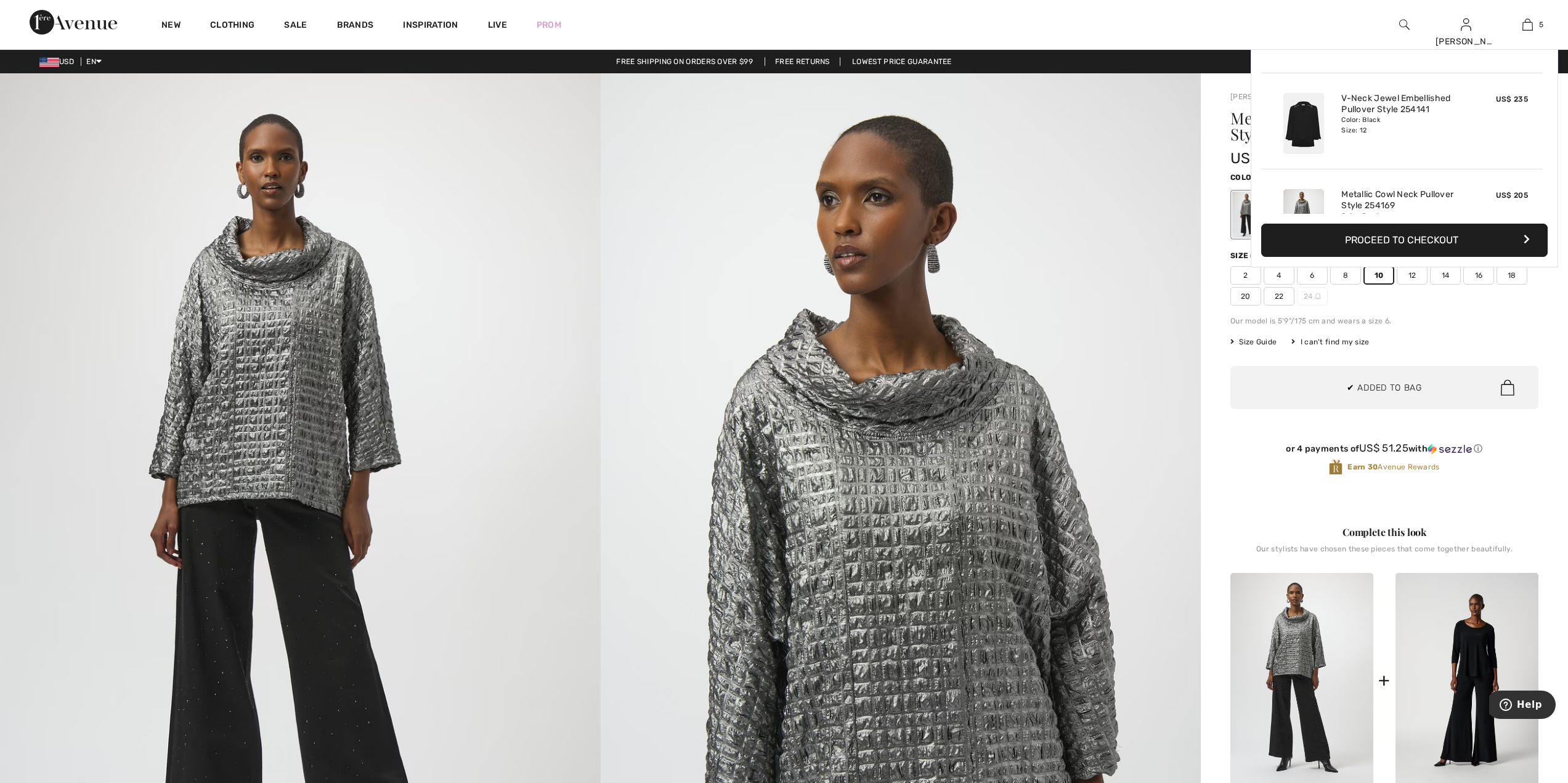
scroll to position [327, 0]
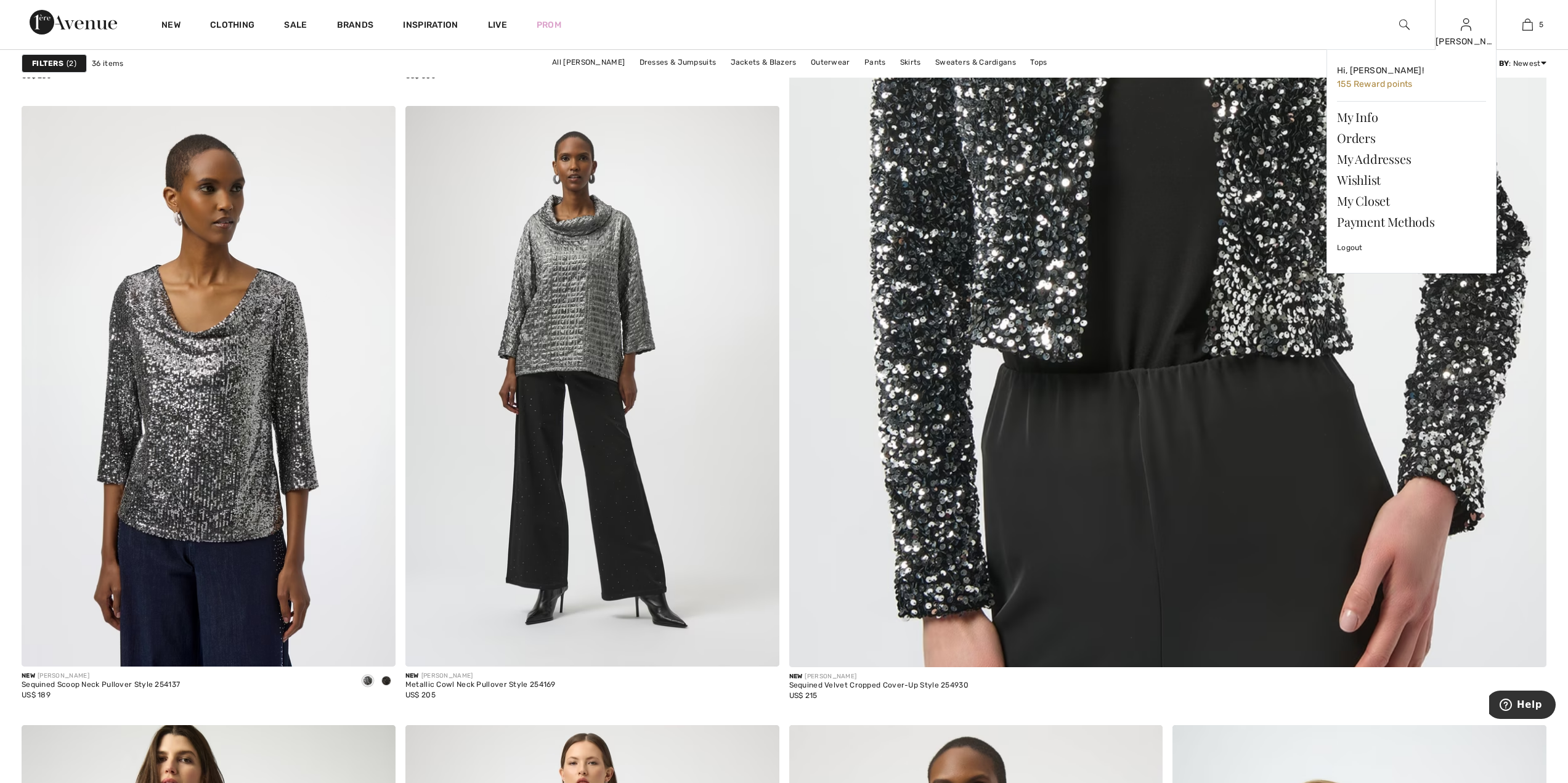
click at [1467, 29] on img at bounding box center [1466, 24] width 10 height 15
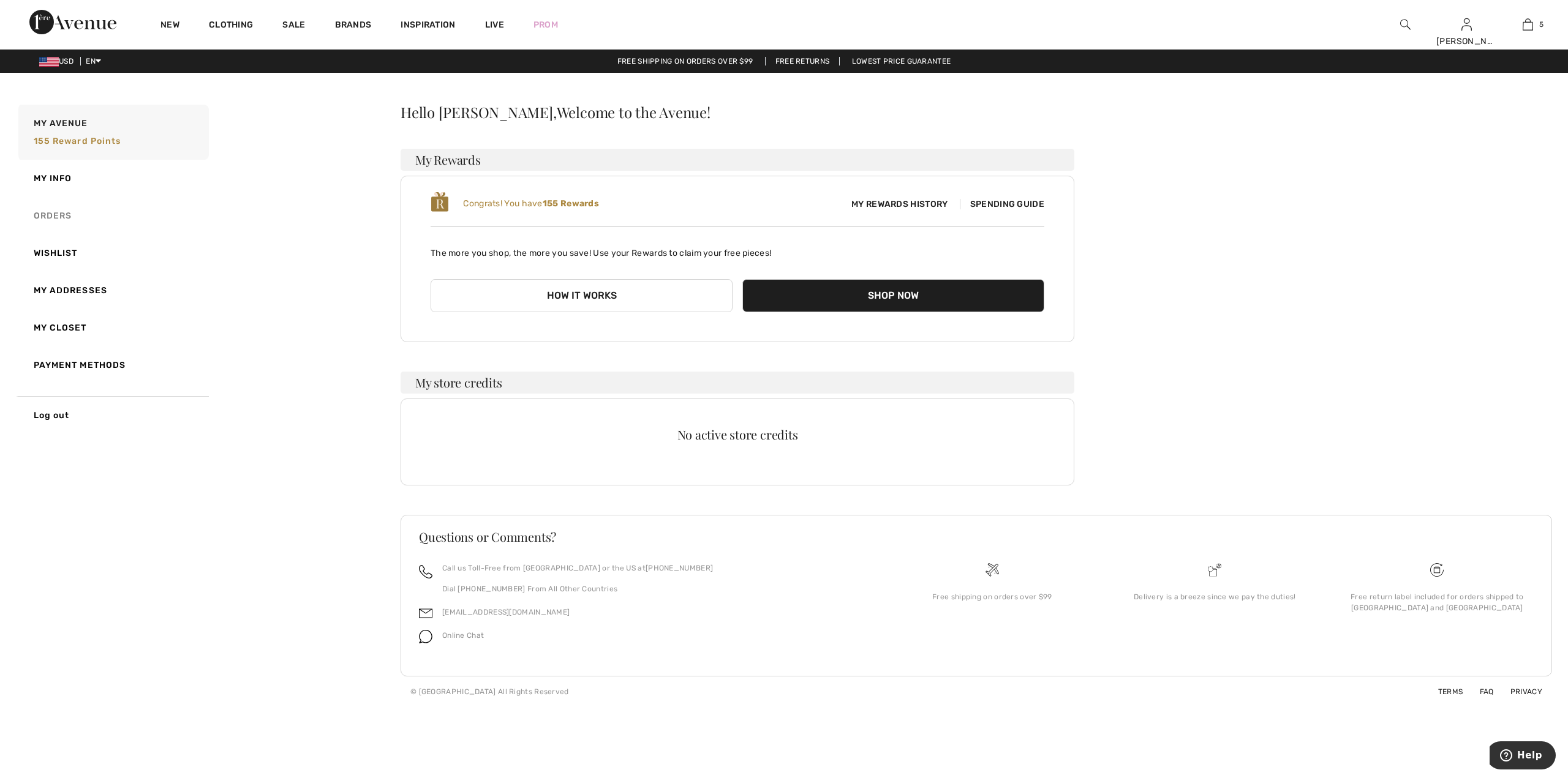
click at [63, 212] on link "Orders" at bounding box center [112, 216] width 193 height 38
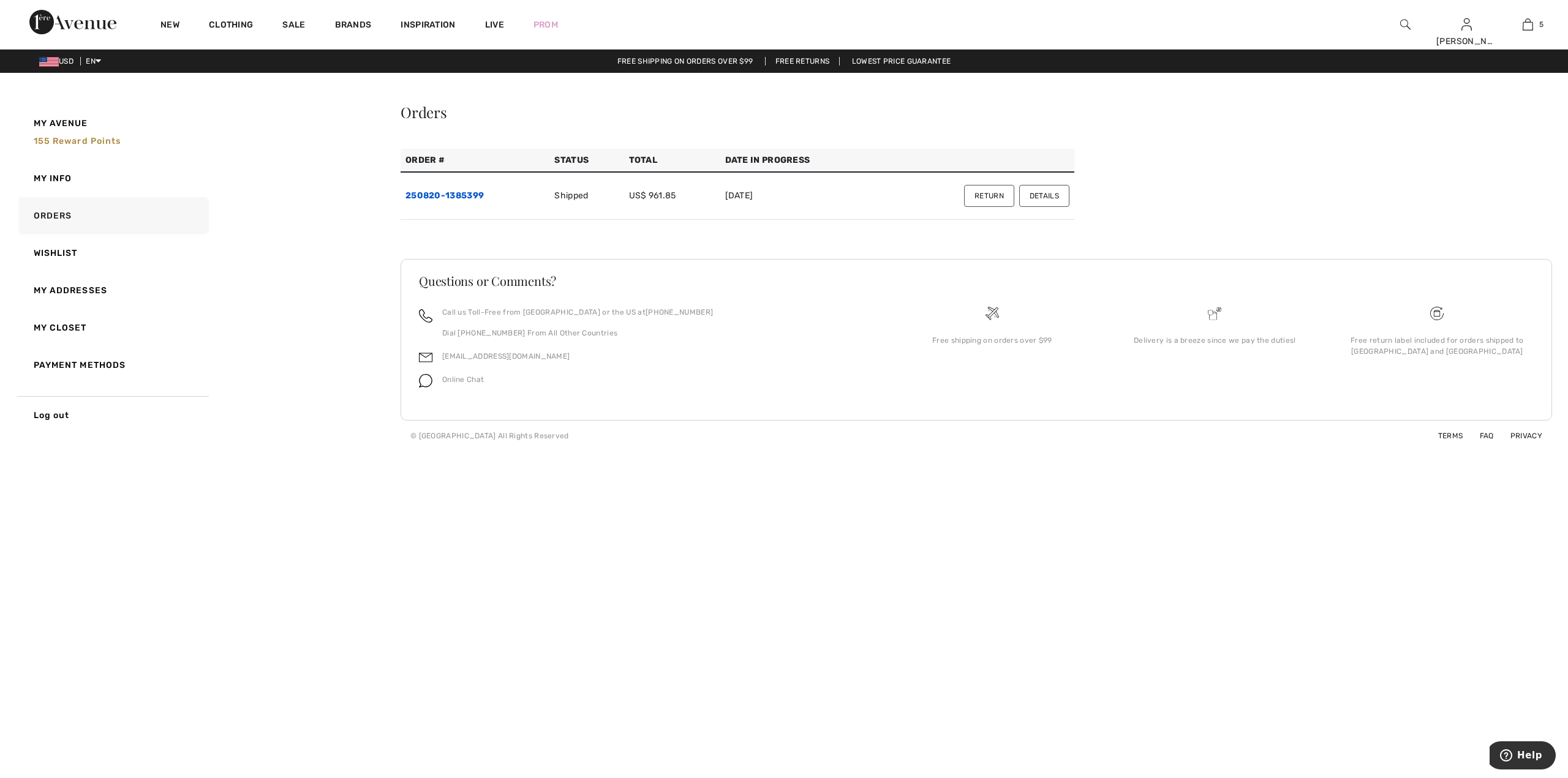
click at [466, 195] on link "250820-1385399" at bounding box center [444, 195] width 78 height 10
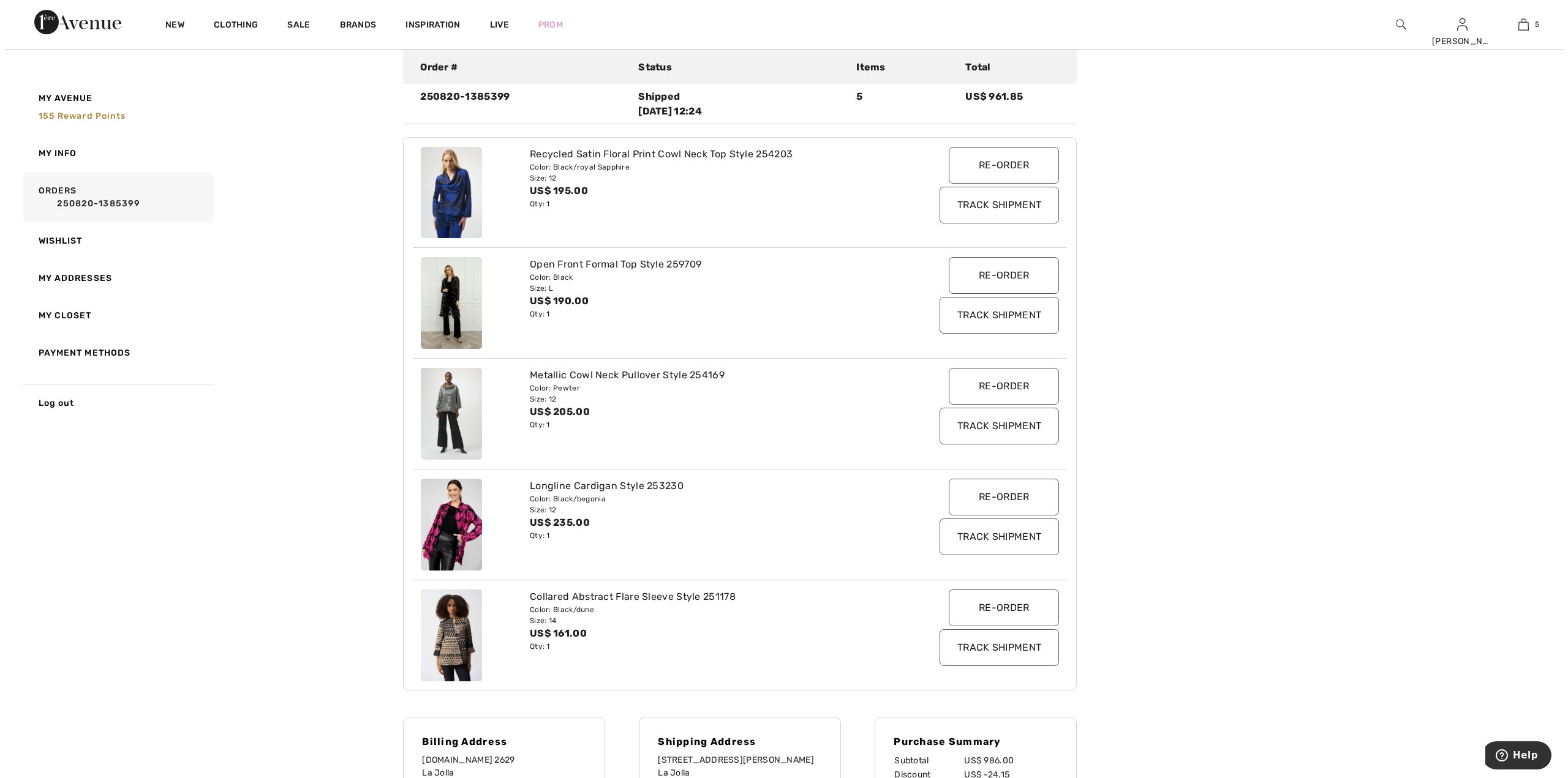
scroll to position [267, 0]
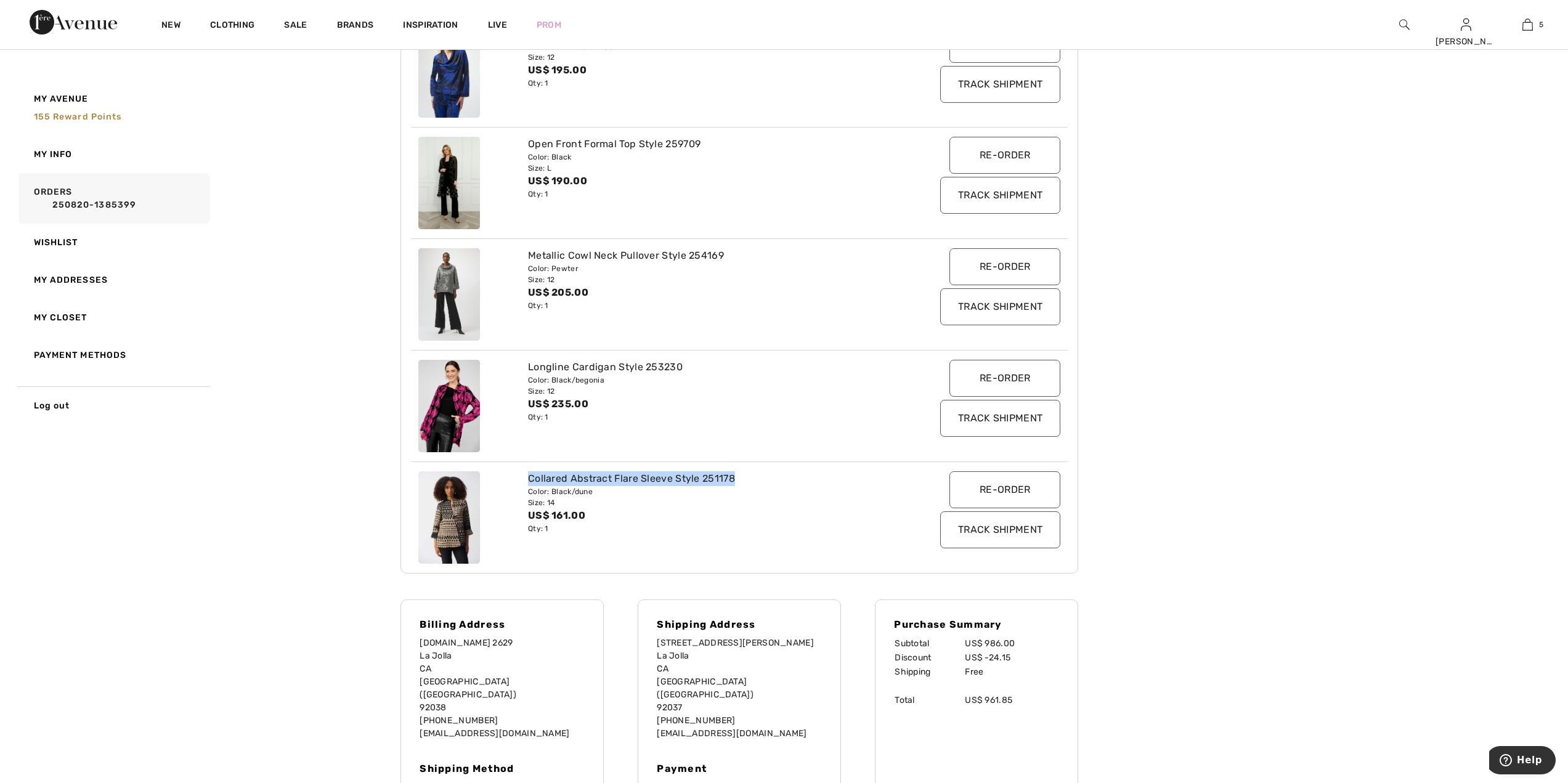
drag, startPoint x: 736, startPoint y: 478, endPoint x: 527, endPoint y: 470, distance: 209.2
click at [527, 470] on div "Collared Abstract Flare Sleeve Style 251178 Color: Black/dune Size: 14 US$ 161.…" at bounding box center [740, 517] width 657 height 111
click at [765, 504] on div "Size: 14" at bounding box center [712, 503] width 368 height 11
click at [1401, 27] on img at bounding box center [1404, 24] width 10 height 15
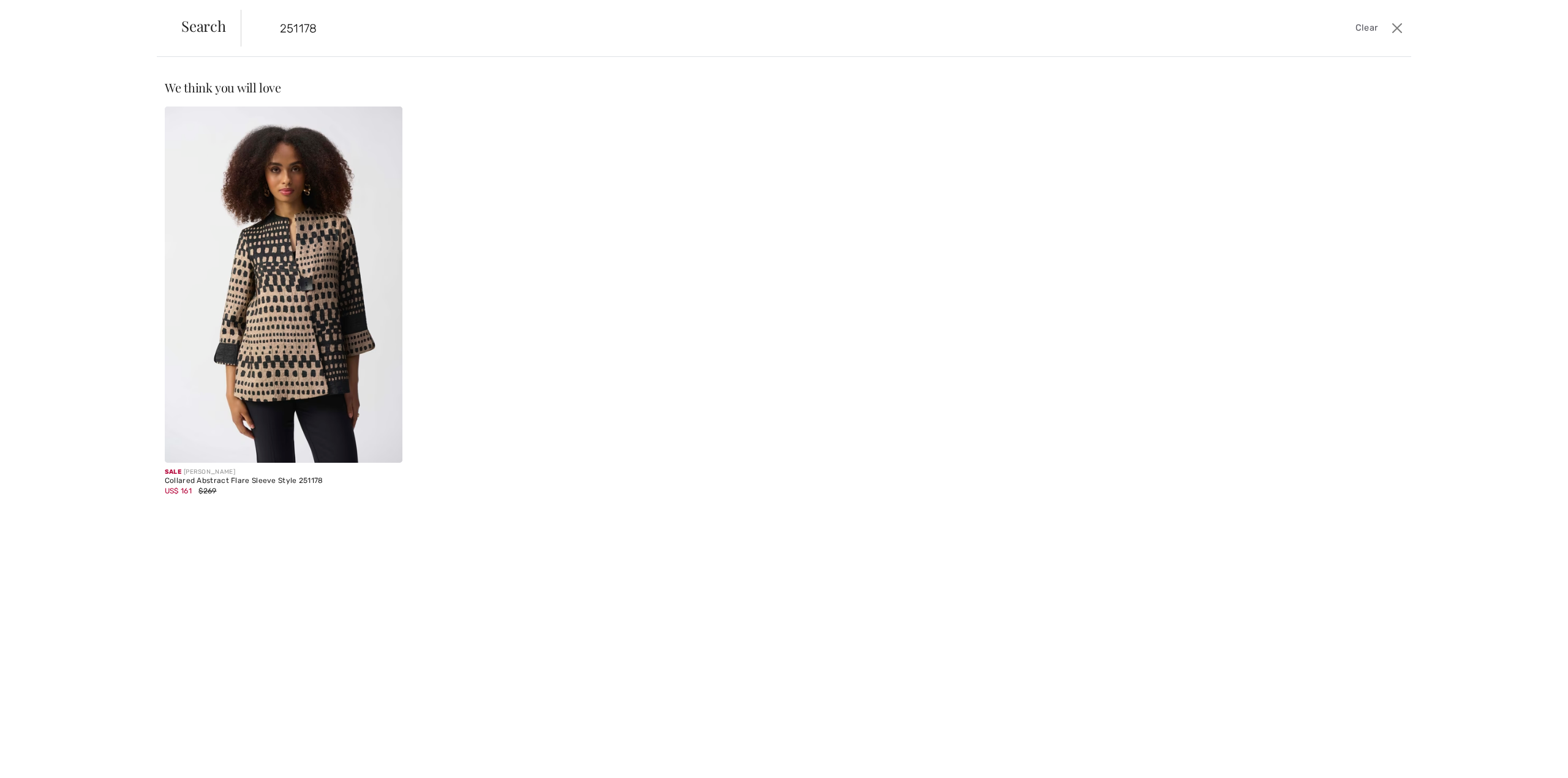
type input "251178"
click at [1364, 30] on span "Clear" at bounding box center [1367, 28] width 22 height 14
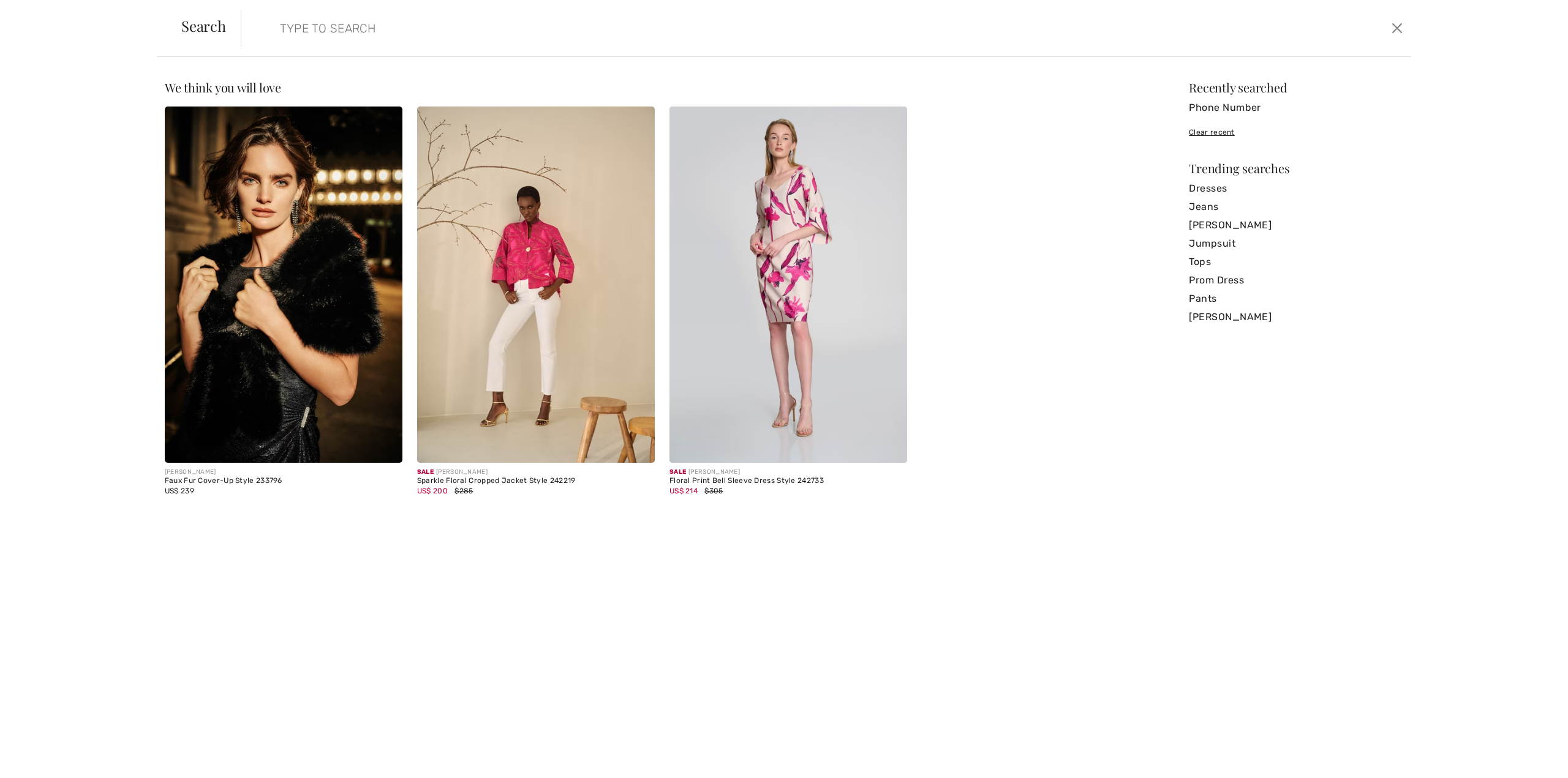
drag, startPoint x: 1422, startPoint y: 121, endPoint x: 1421, endPoint y: 107, distance: 14.0
click at [1421, 109] on div "Sorry, no results found for " " Some helpful tips for your search: Double check…" at bounding box center [784, 417] width 1568 height 721
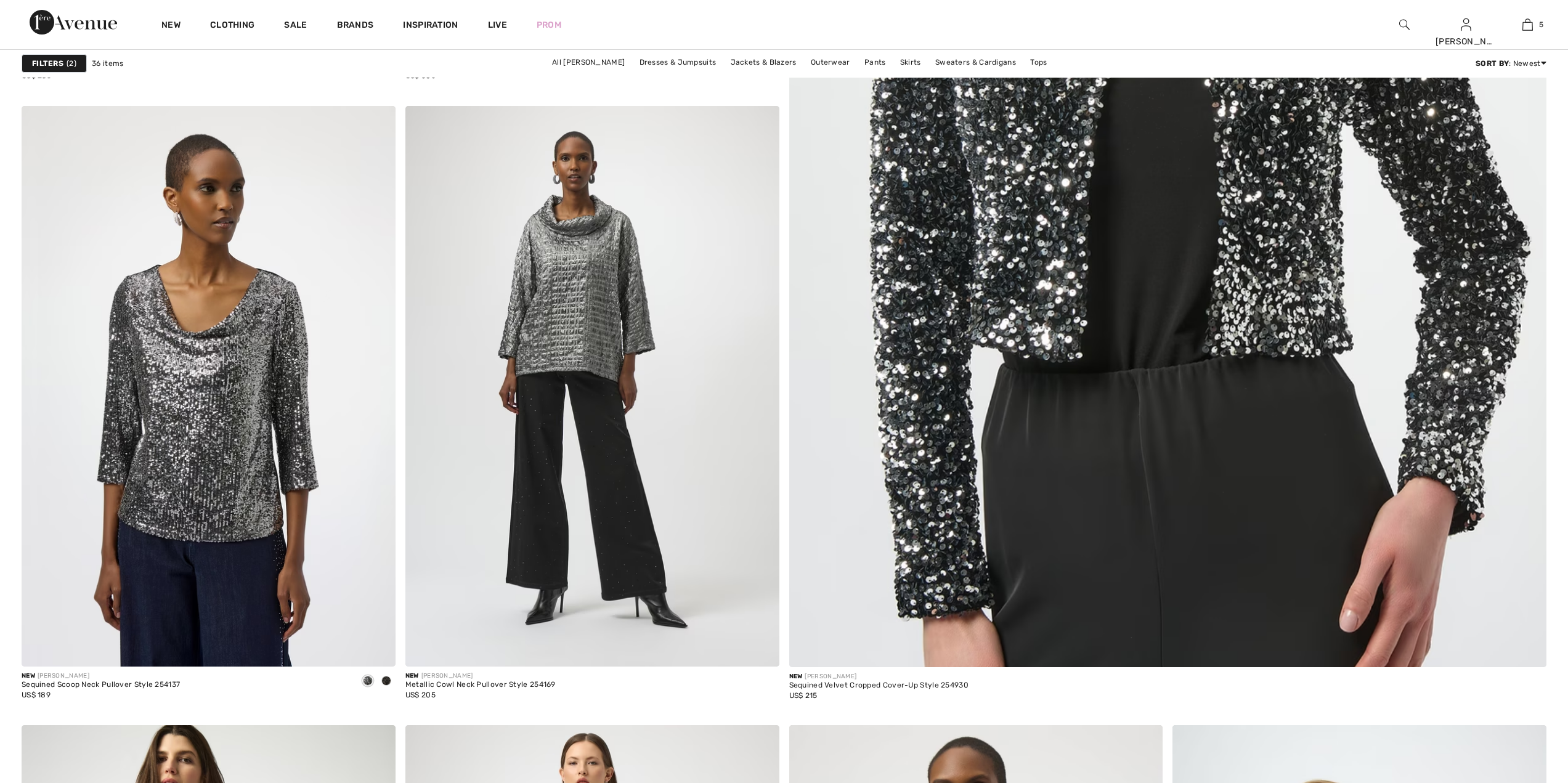
click at [1343, 25] on div "New Clothing Sale Brands Inspiration Live Prom [PERSON_NAME] Hi, [PERSON_NAME]!…" at bounding box center [784, 24] width 1568 height 49
click at [1343, 26] on div "New Clothing Sale Brands Inspiration Live Prom Donna M. Hi, Donna M.! 155 Rewar…" at bounding box center [784, 24] width 1568 height 49
click at [1344, 30] on div "New Clothing Sale Brands Inspiration Live Prom Donna M. Hi, Donna M.! 155 Rewar…" at bounding box center [784, 24] width 1568 height 49
click at [1402, 29] on img at bounding box center [1404, 24] width 10 height 15
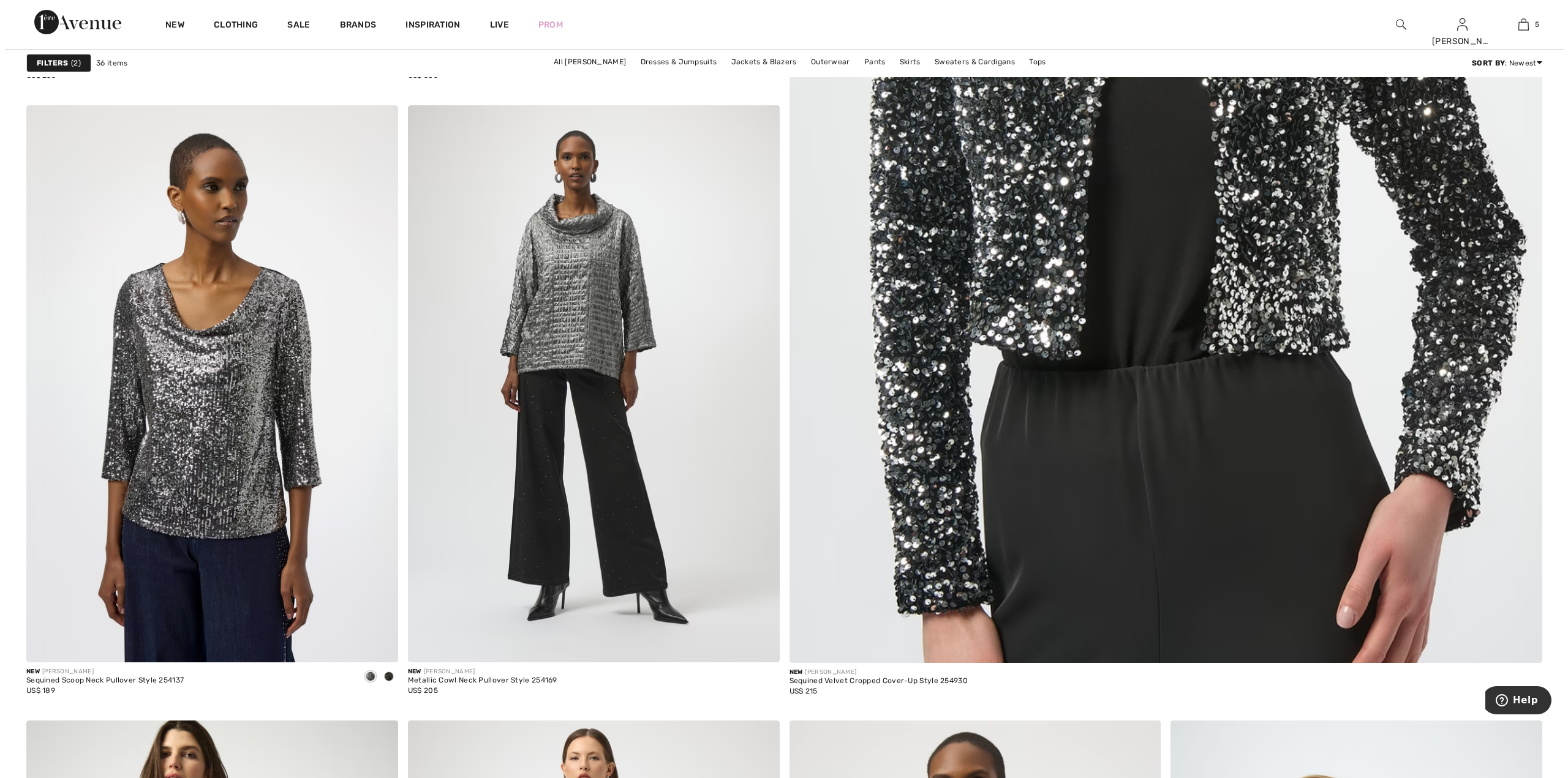
scroll to position [678, 0]
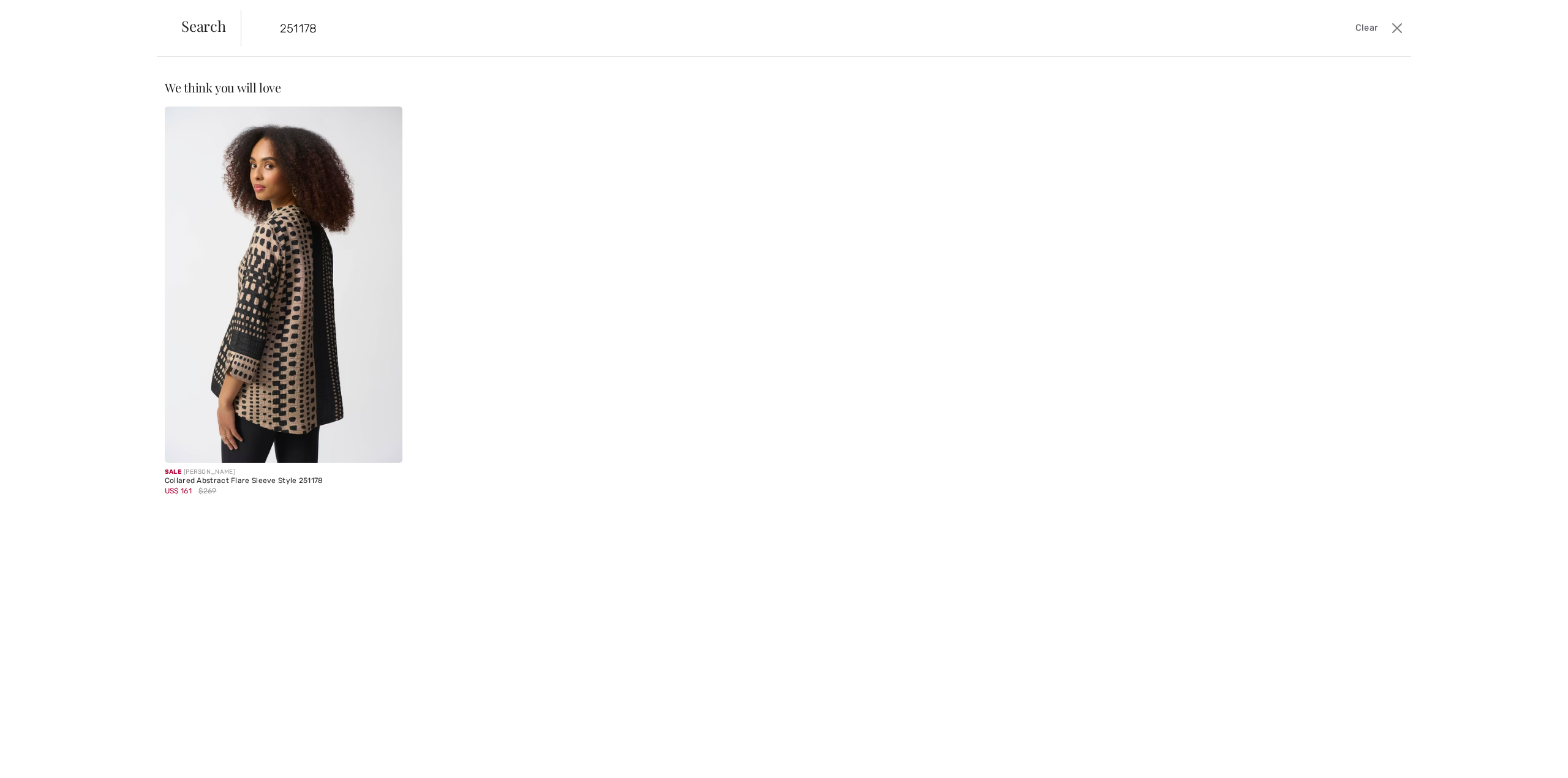
type input "251178"
click at [365, 283] on img at bounding box center [283, 284] width 237 height 356
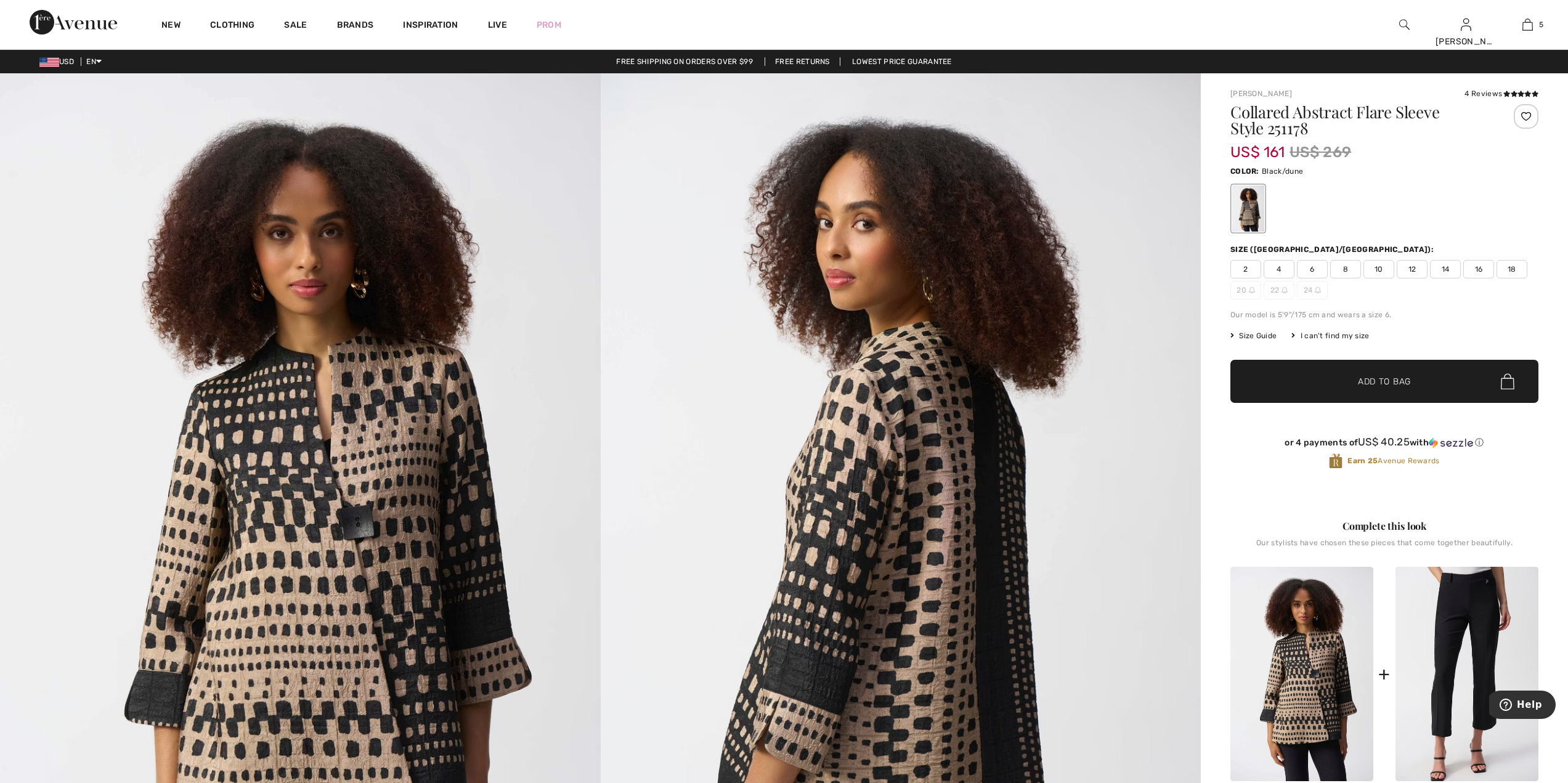
click at [1404, 271] on span "12" at bounding box center [1412, 269] width 31 height 18
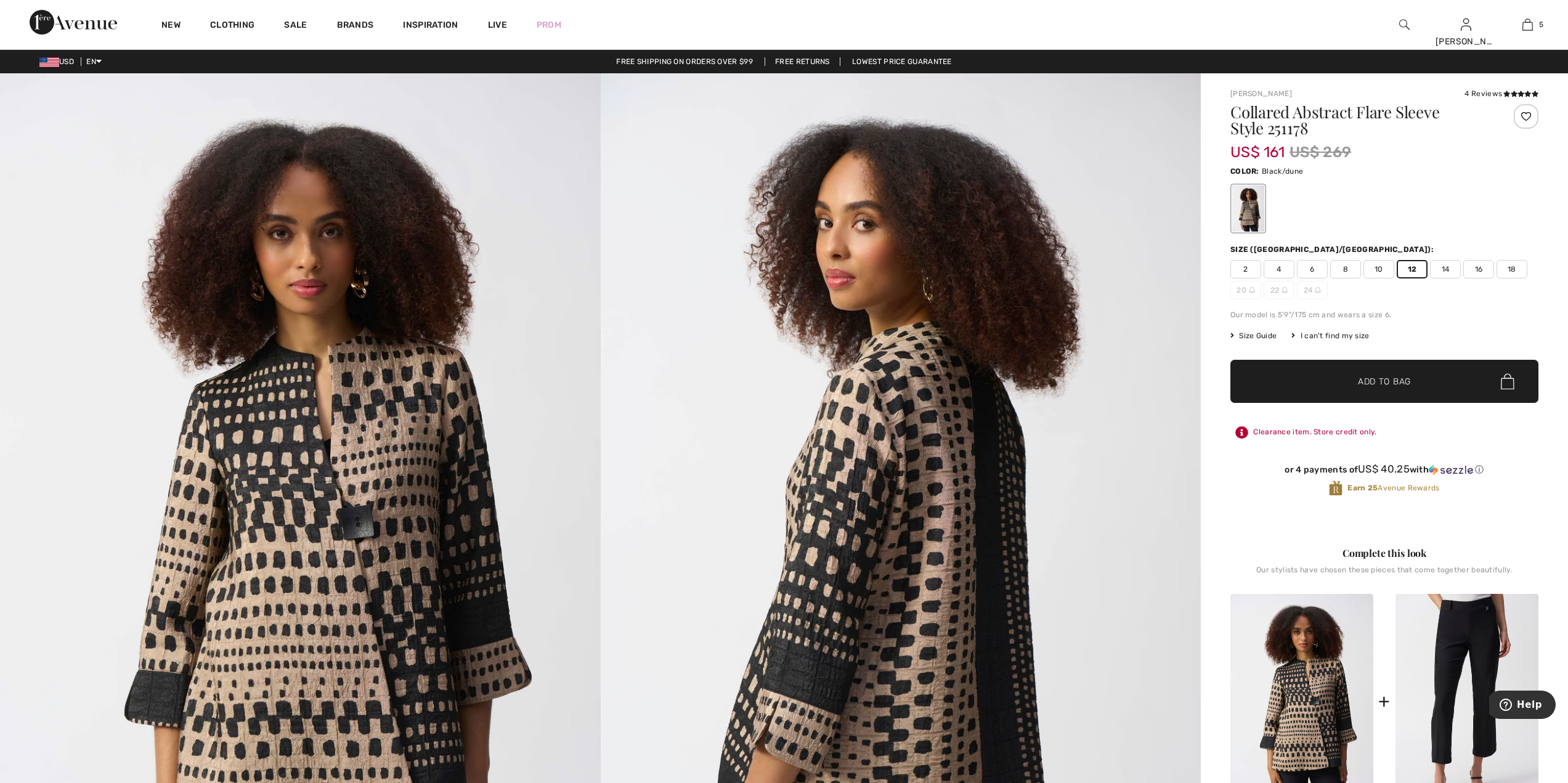
click at [1413, 388] on span "✔ Added to Bag Add to Bag" at bounding box center [1384, 381] width 308 height 43
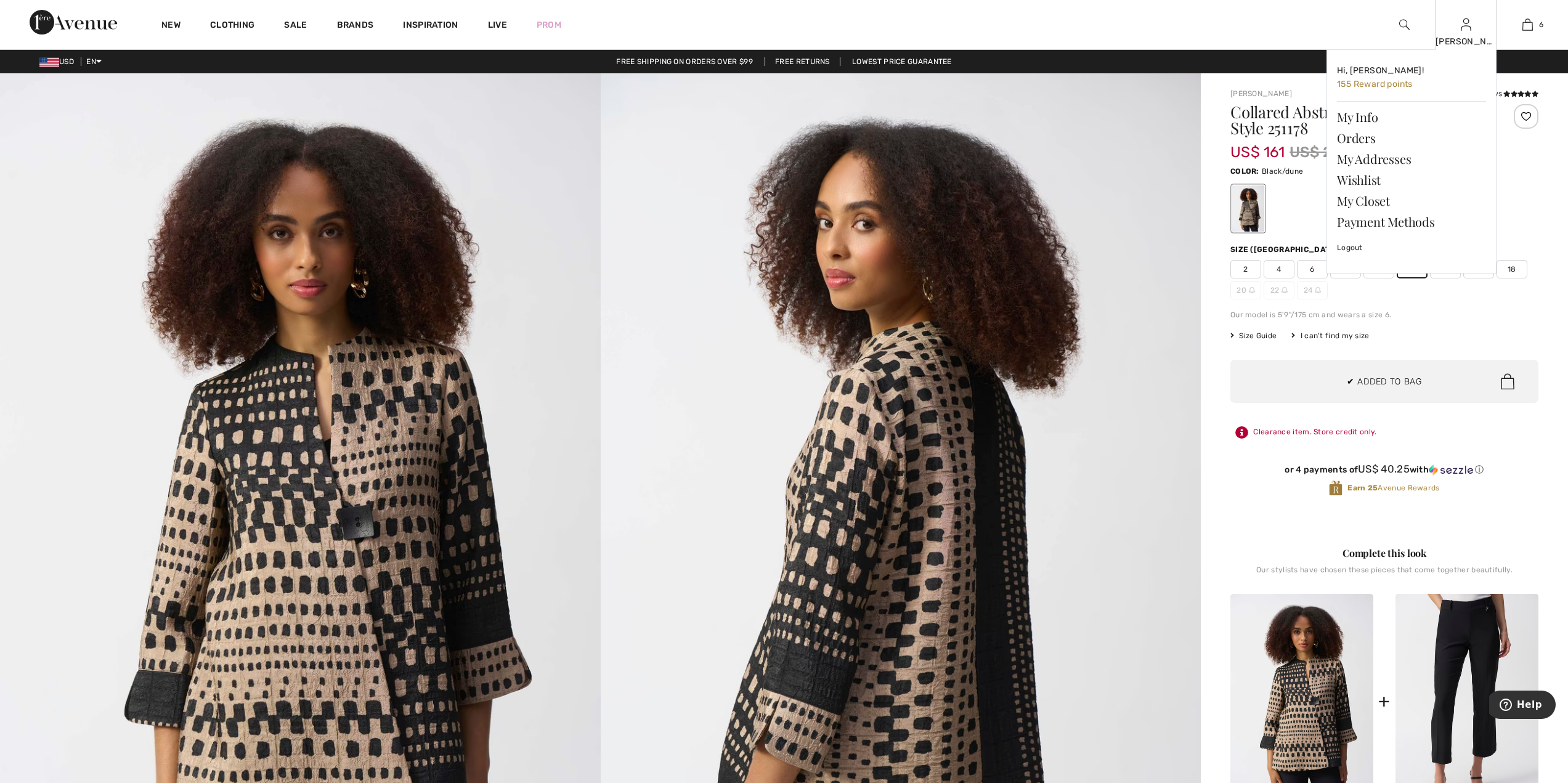
scroll to position [423, 0]
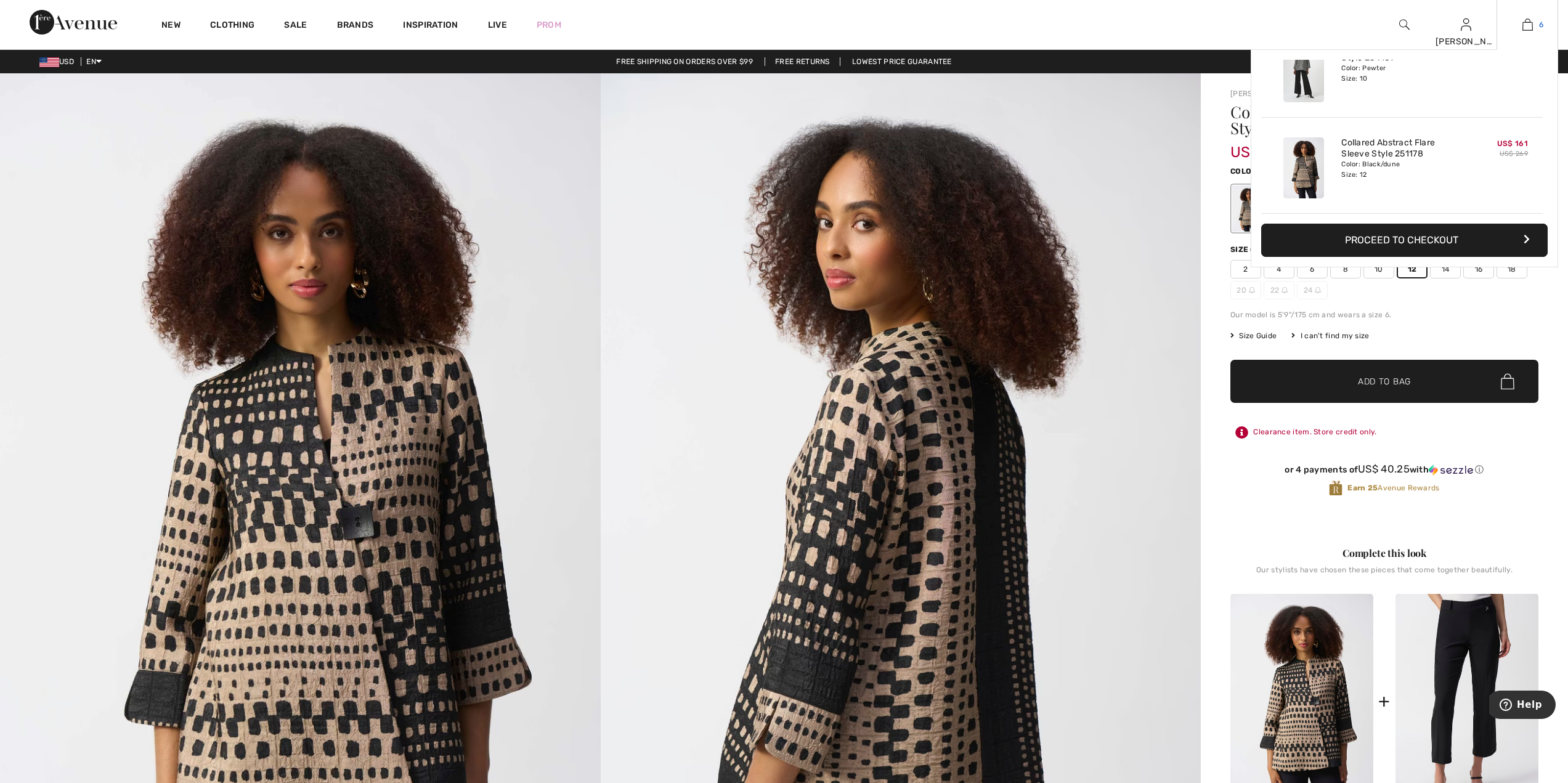
click at [1527, 28] on img at bounding box center [1527, 24] width 10 height 15
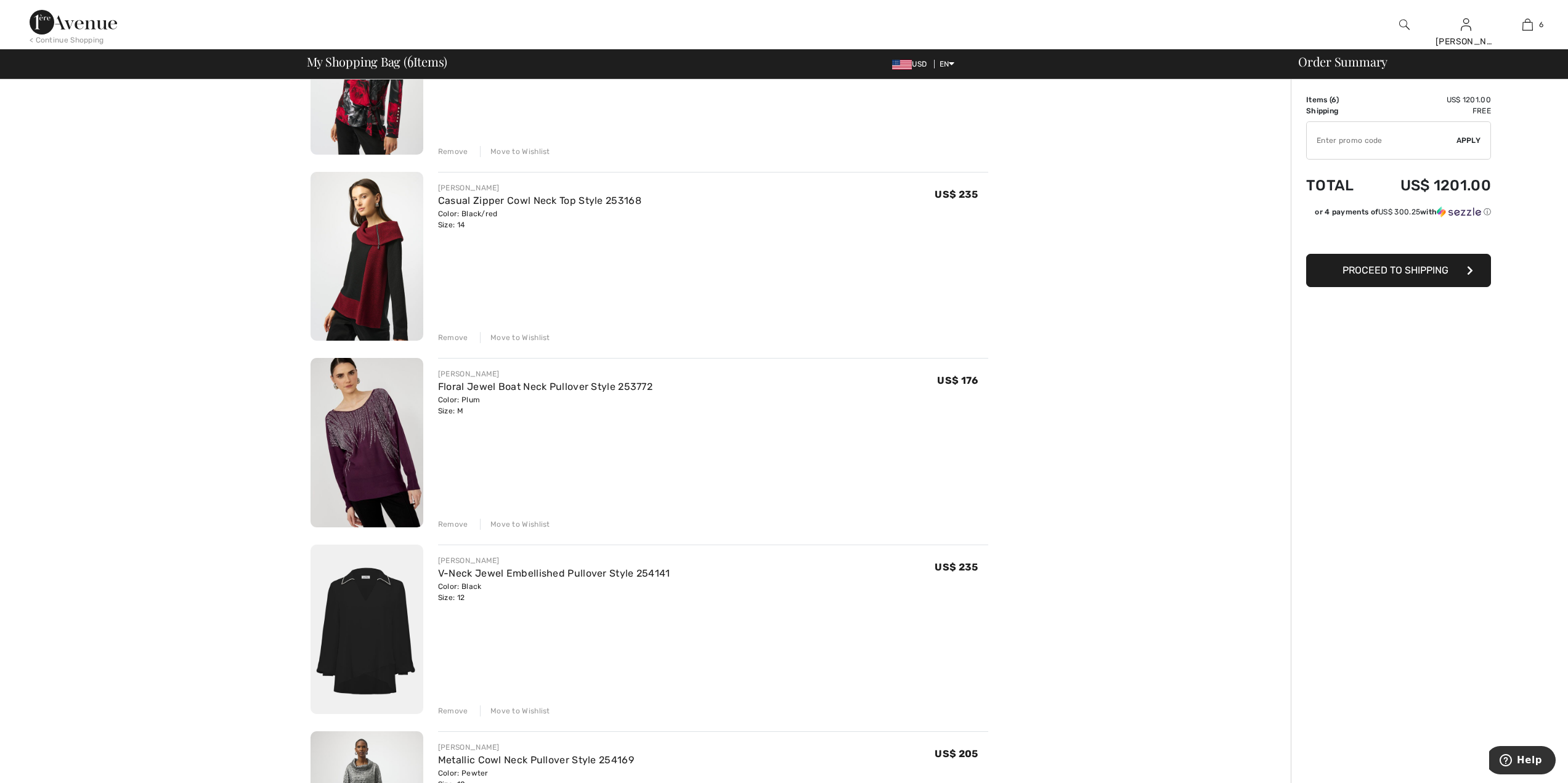
scroll to position [198, 0]
click at [504, 521] on div "Move to Wishlist" at bounding box center [515, 521] width 70 height 11
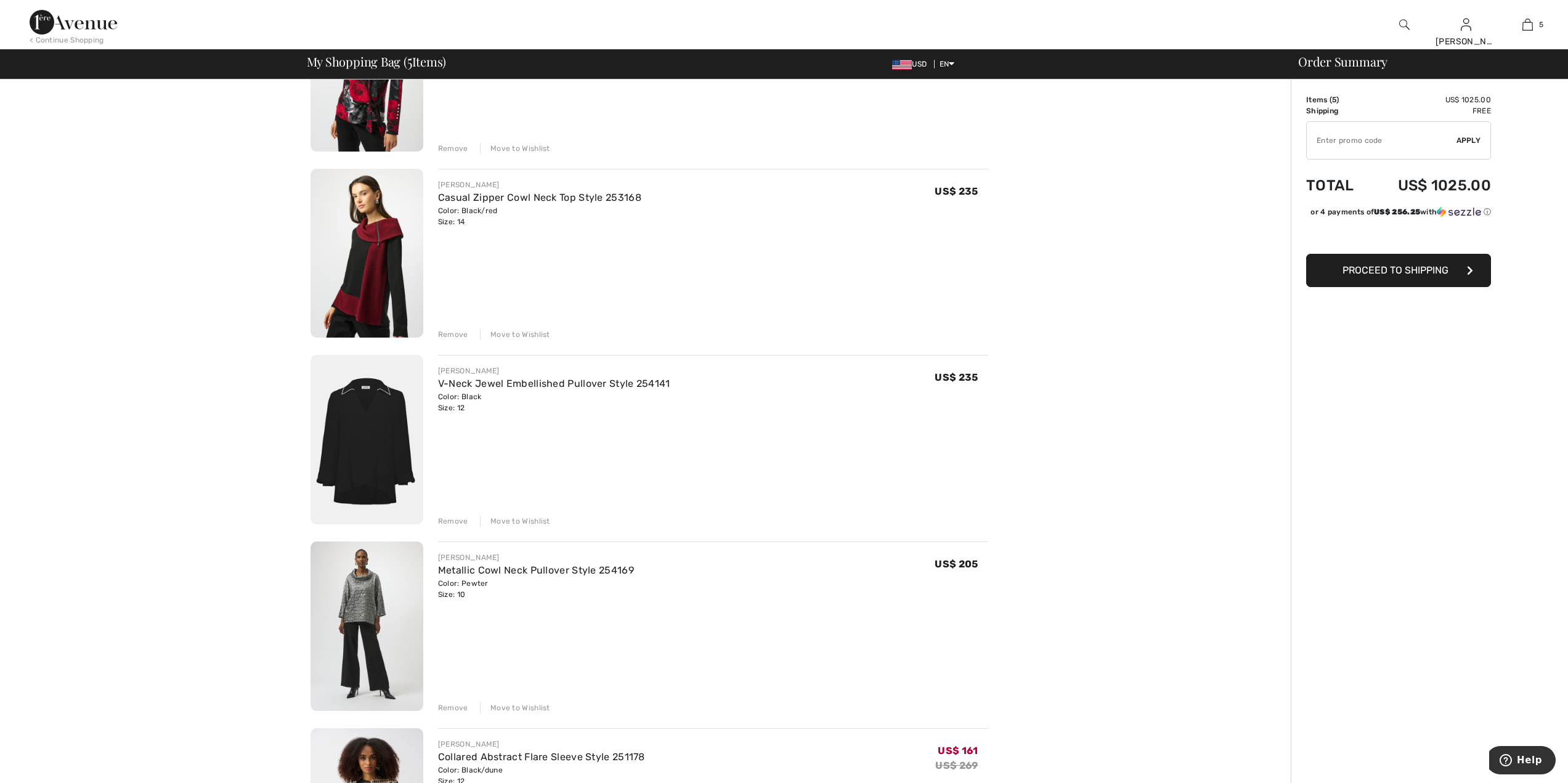
click at [518, 520] on div "Move to Wishlist" at bounding box center [515, 521] width 70 height 11
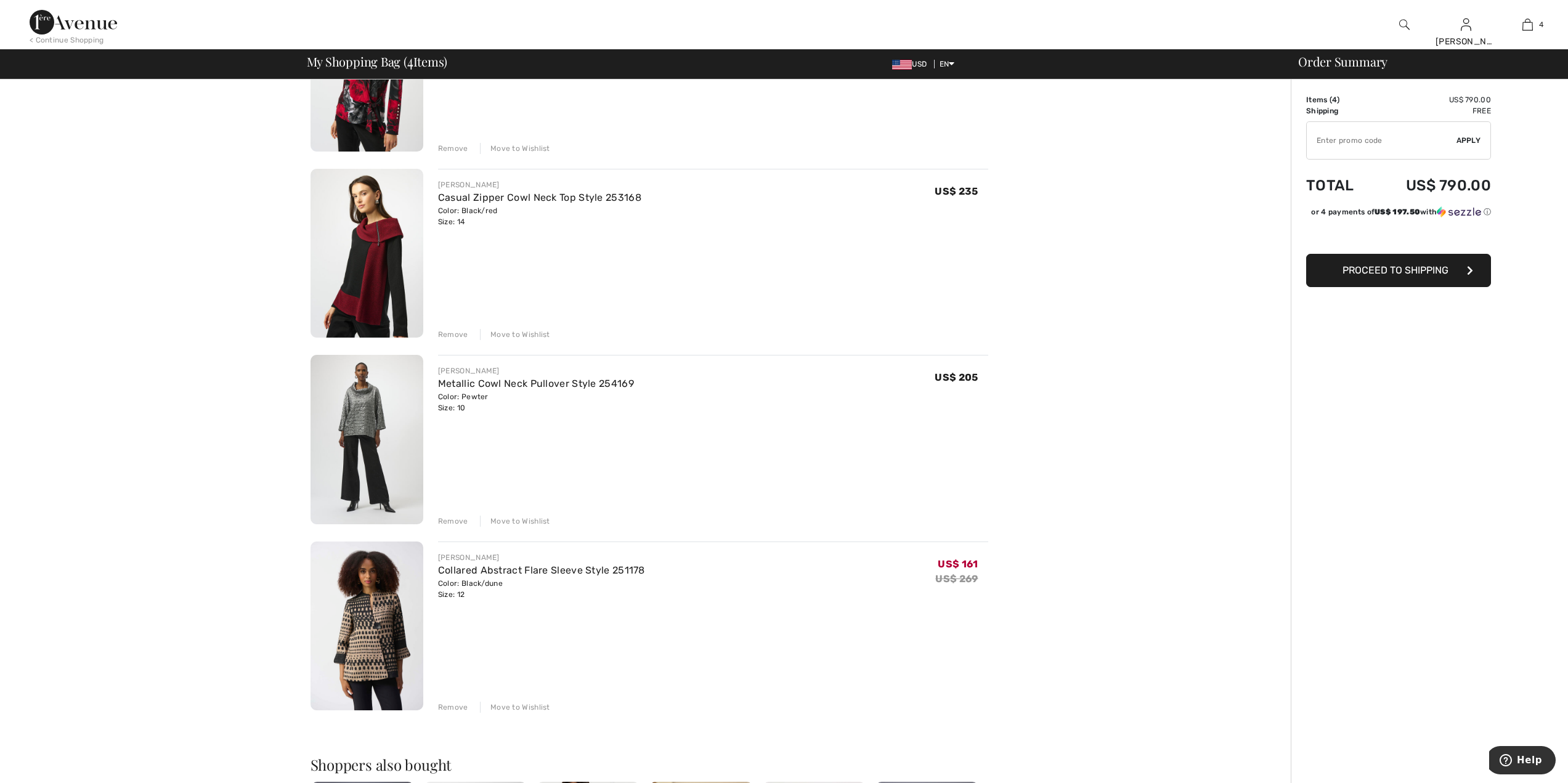
scroll to position [101, 0]
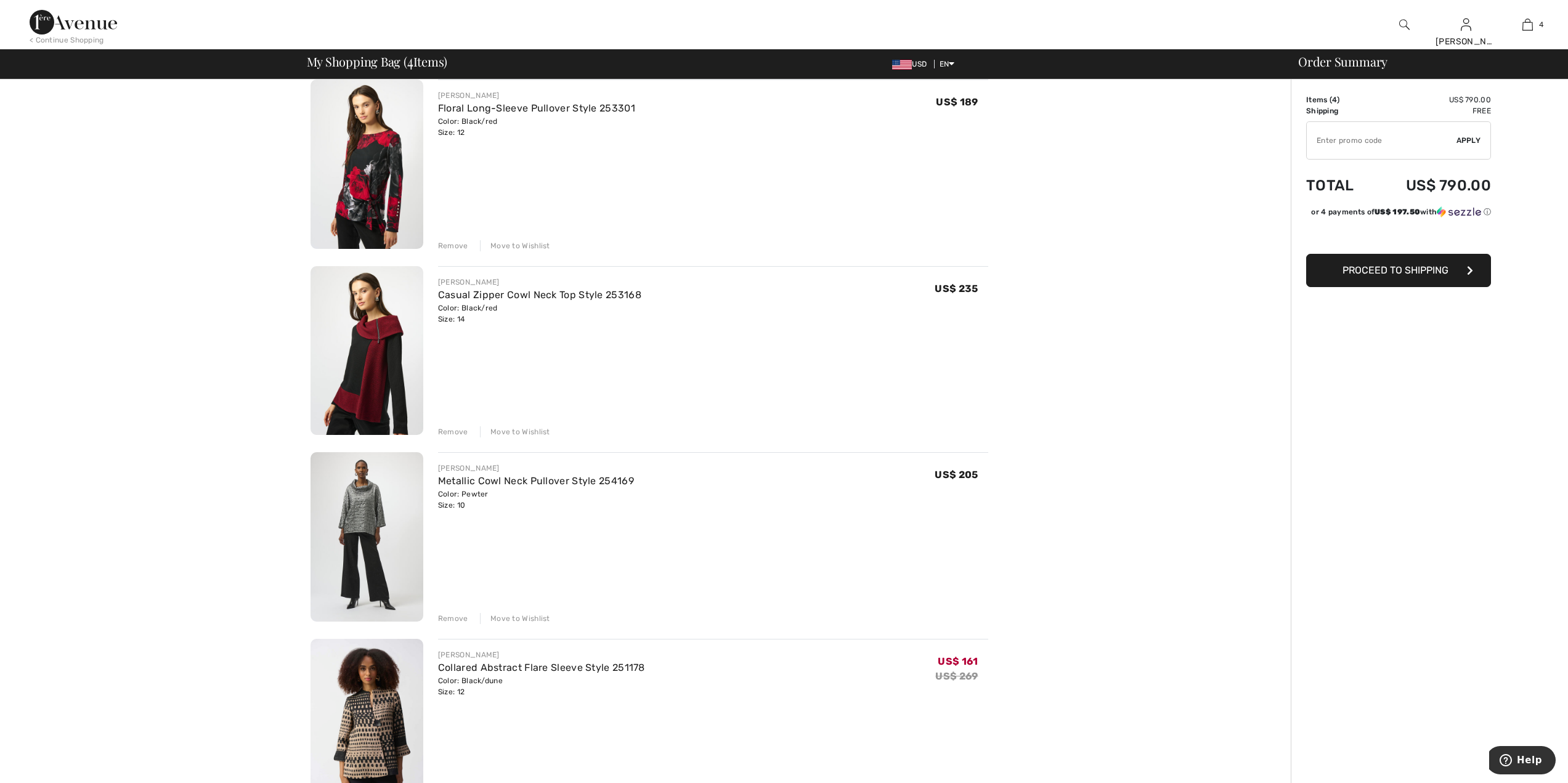
click at [411, 321] on img at bounding box center [366, 351] width 113 height 170
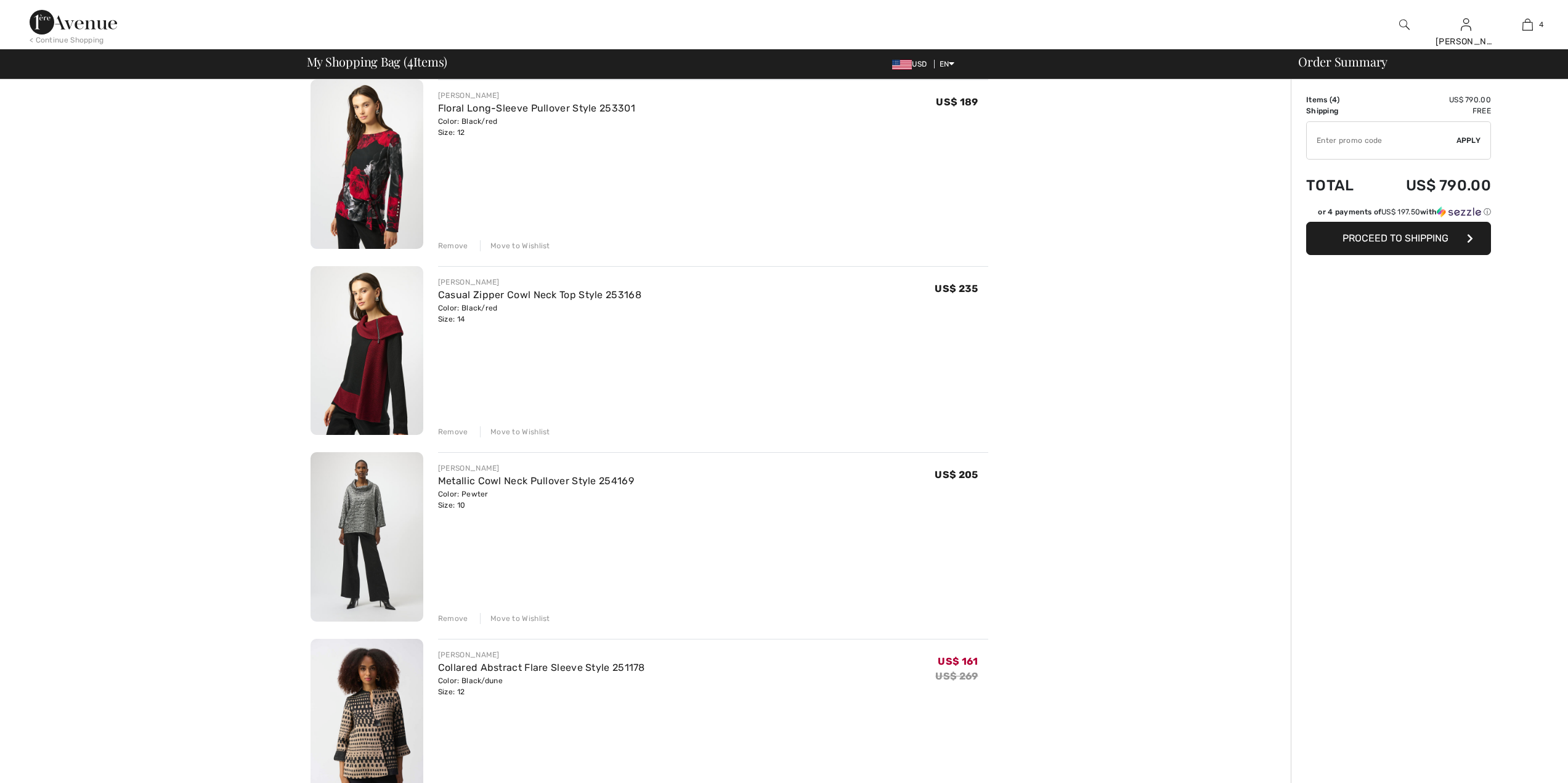
scroll to position [101, 0]
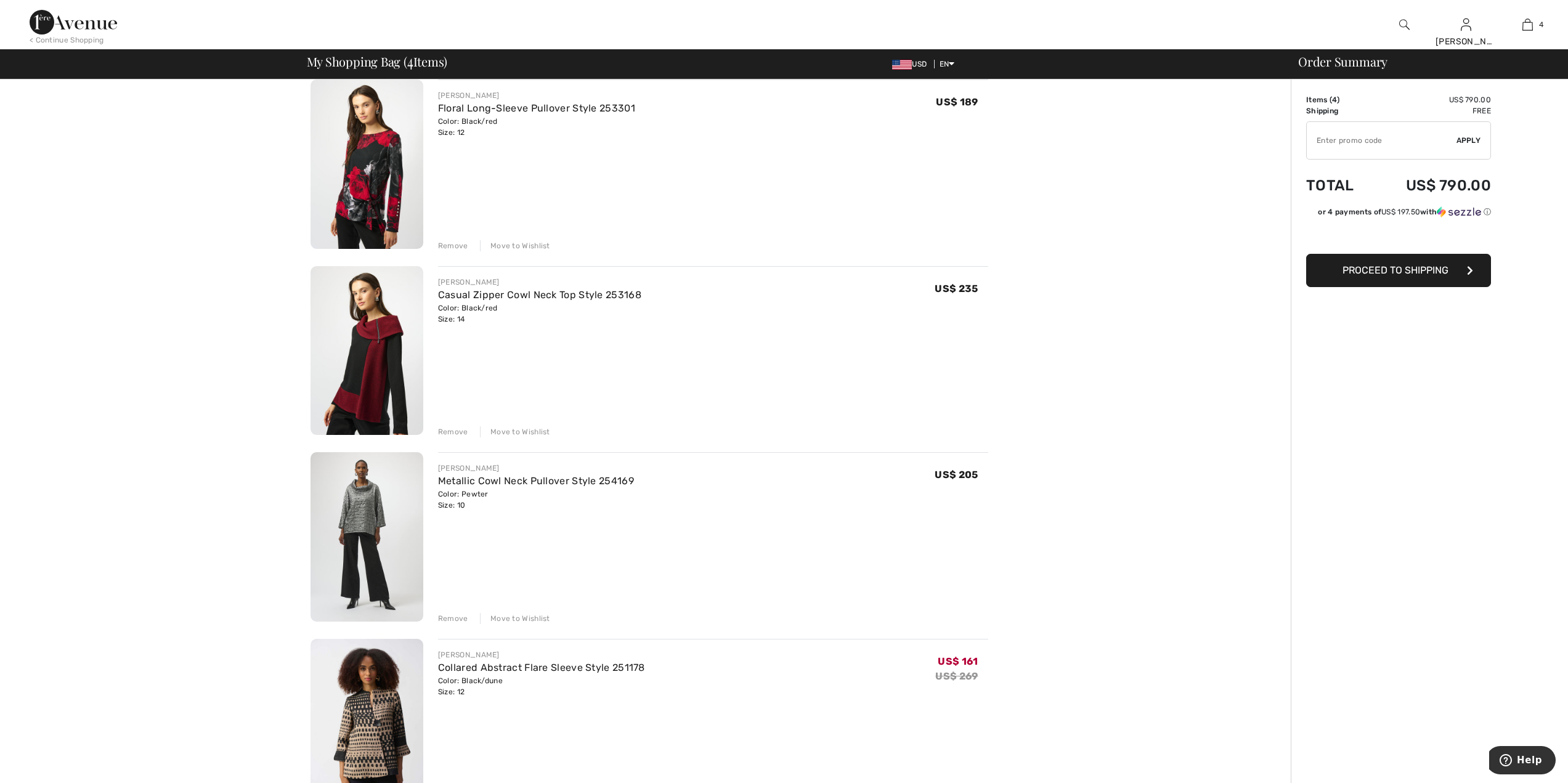
click at [521, 431] on div "Move to Wishlist" at bounding box center [515, 432] width 70 height 11
